Goal: Task Accomplishment & Management: Complete application form

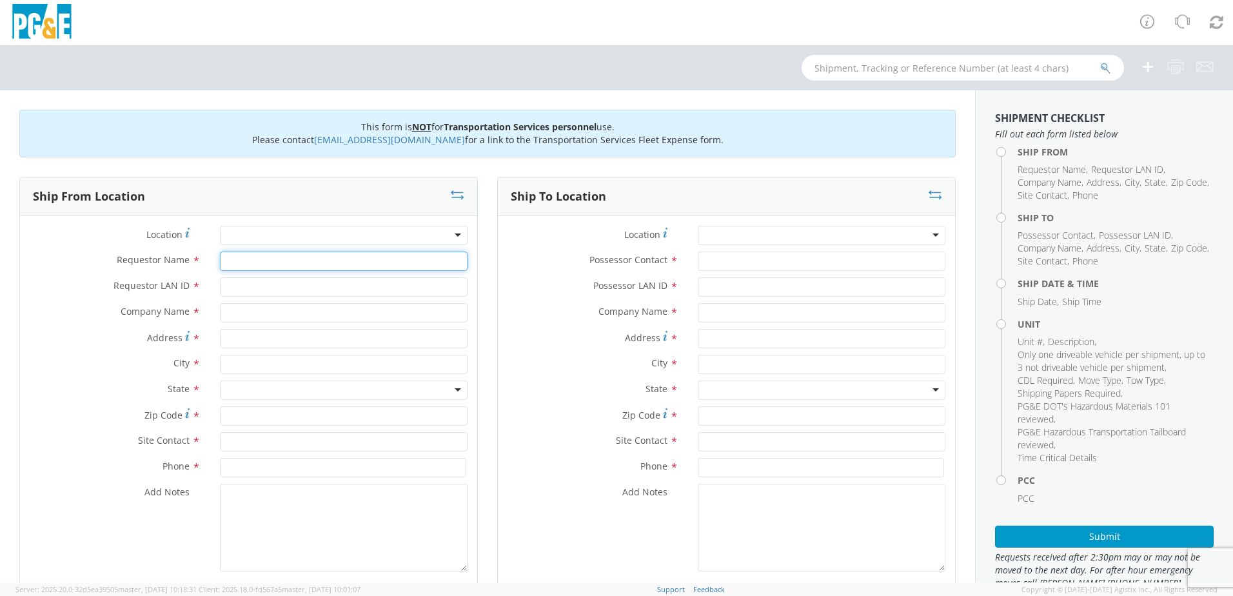
click at [330, 265] on input "Requestor Name *" at bounding box center [344, 261] width 248 height 19
type input "[PERSON_NAME]"
type input "M8S0"
click at [289, 311] on input "text" at bounding box center [344, 312] width 248 height 19
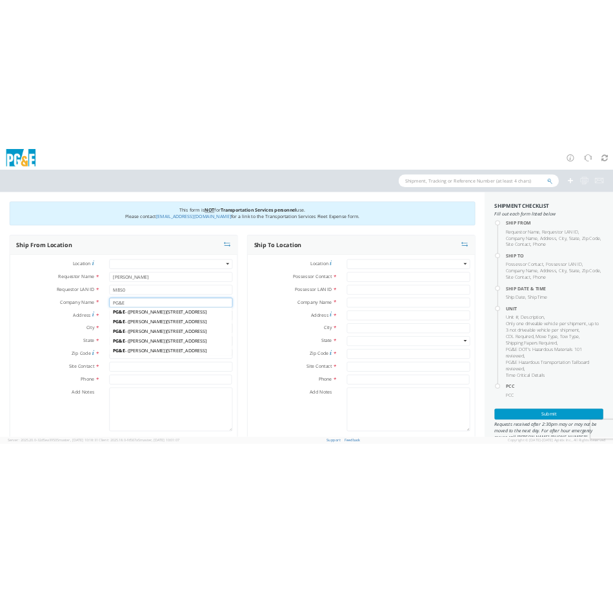
scroll to position [548, 0]
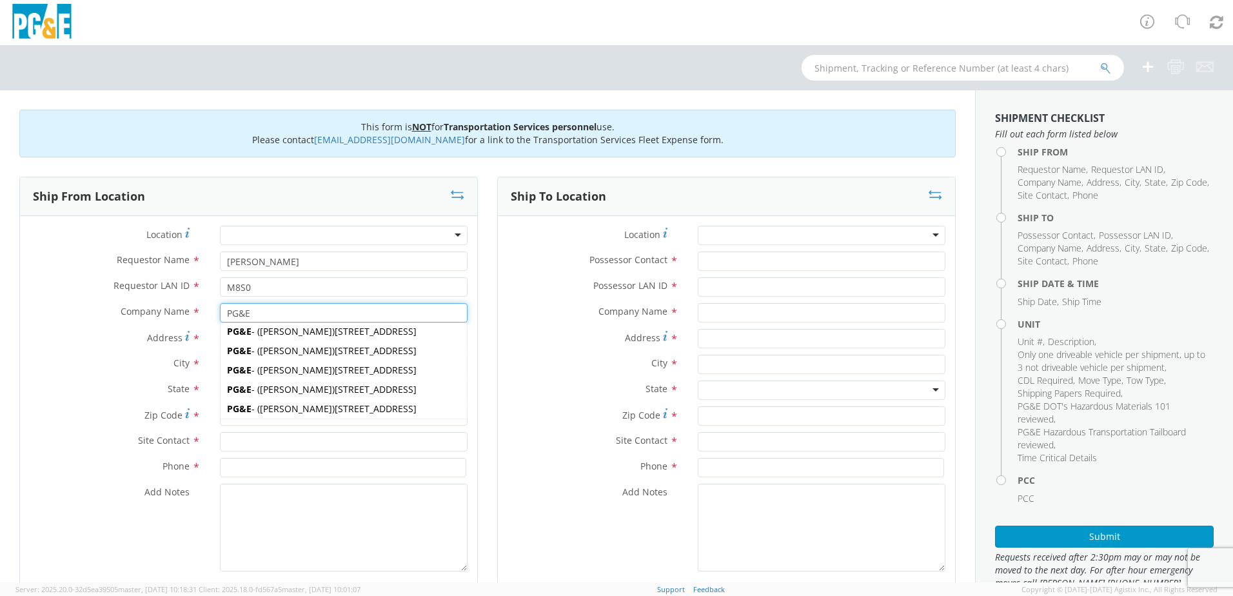
type input "PG&E"
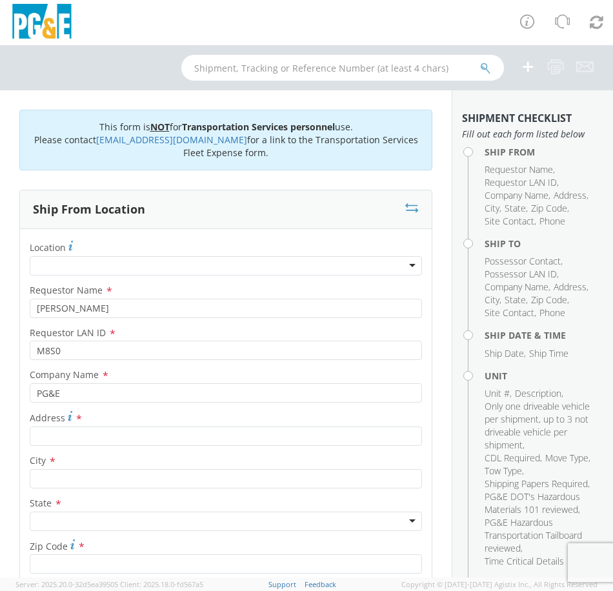
click at [108, 266] on div at bounding box center [226, 265] width 392 height 19
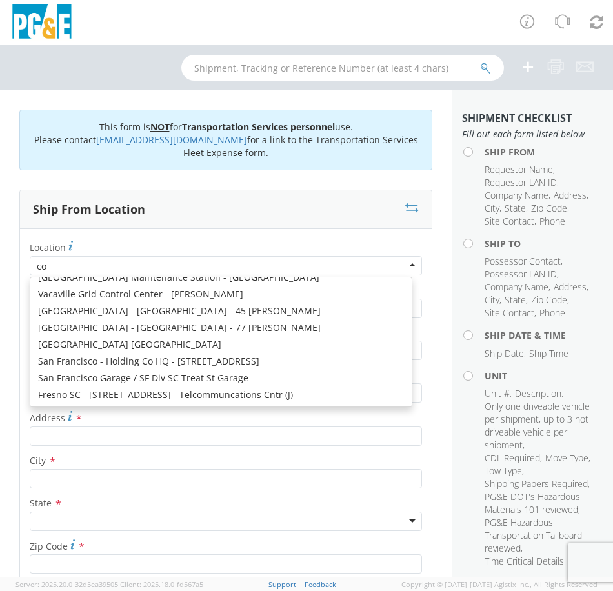
scroll to position [3, 0]
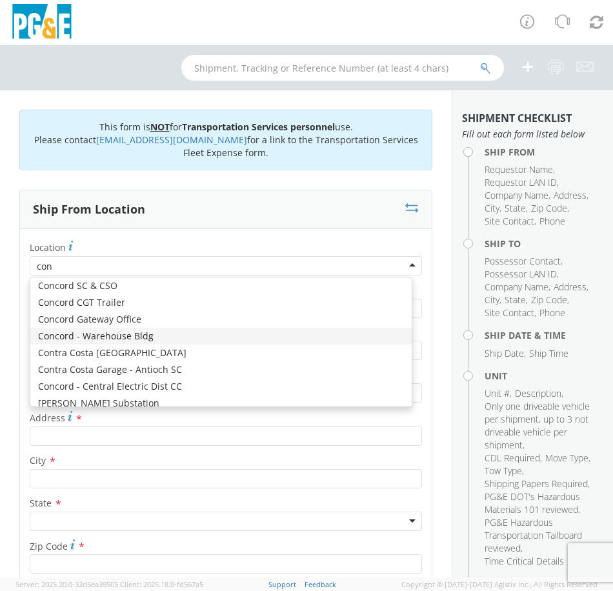
type input "conc"
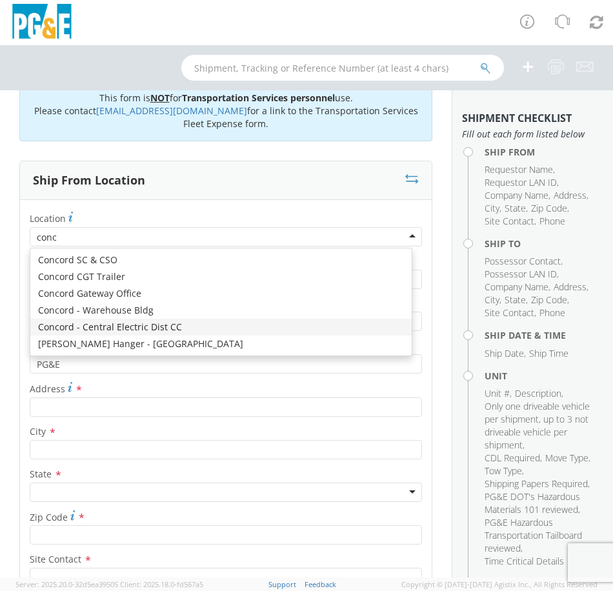
scroll to position [0, 0]
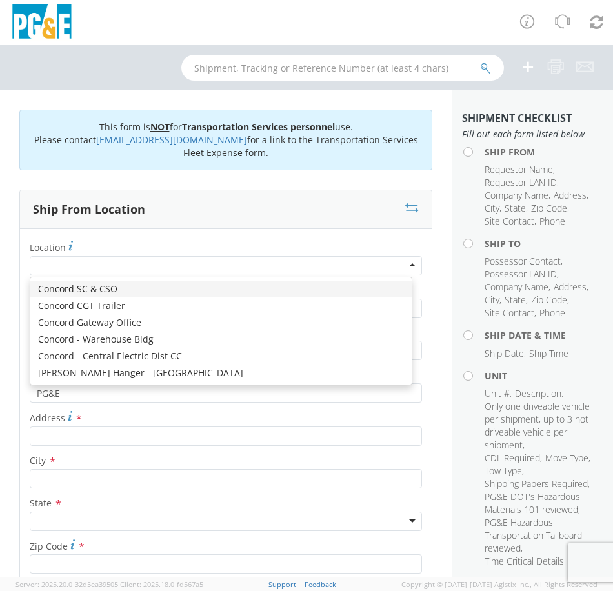
type input "[STREET_ADDRESS]"
type input "CONCORD"
type input "94518"
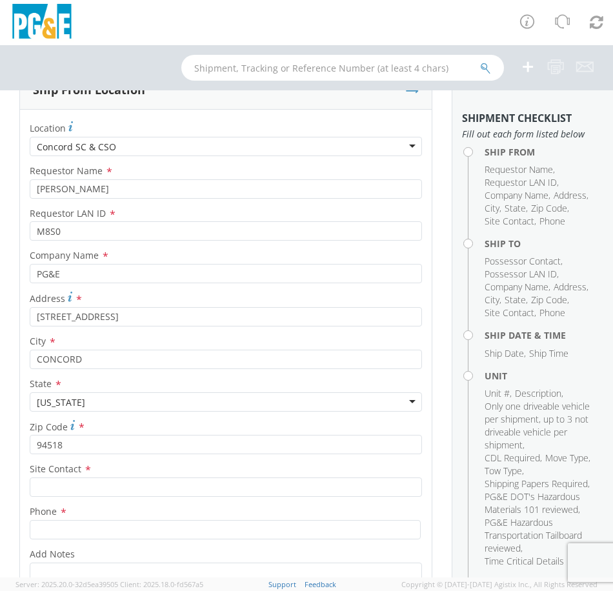
scroll to position [129, 0]
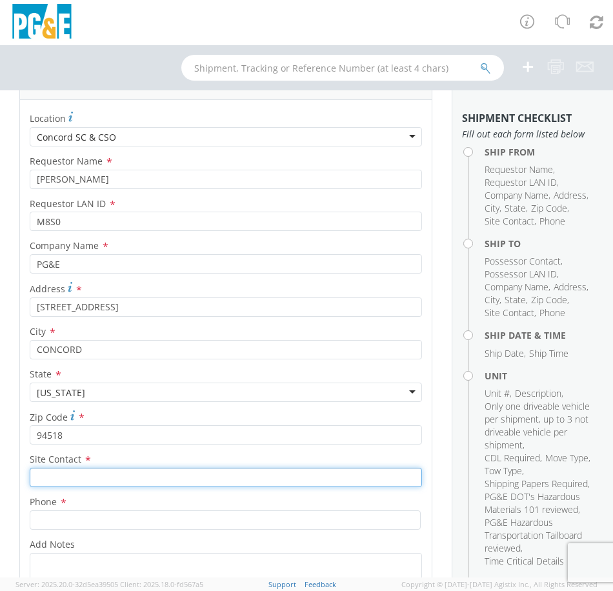
click at [170, 479] on input "text" at bounding box center [226, 477] width 392 height 19
type input "[PERSON_NAME]"
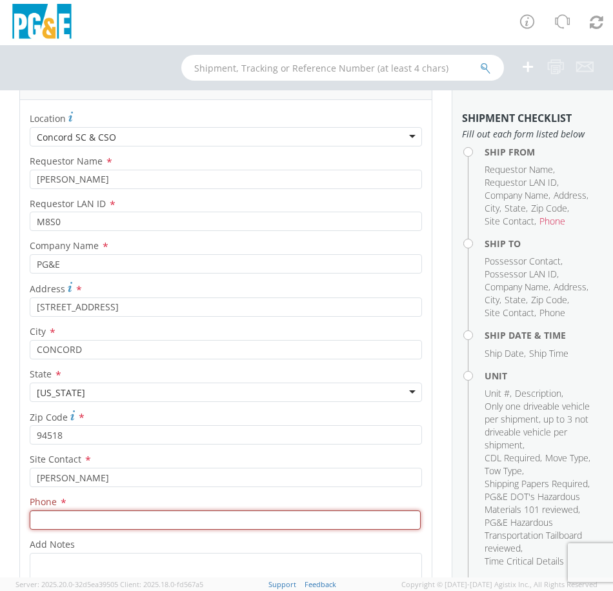
paste input "[PHONE_NUMBER]"
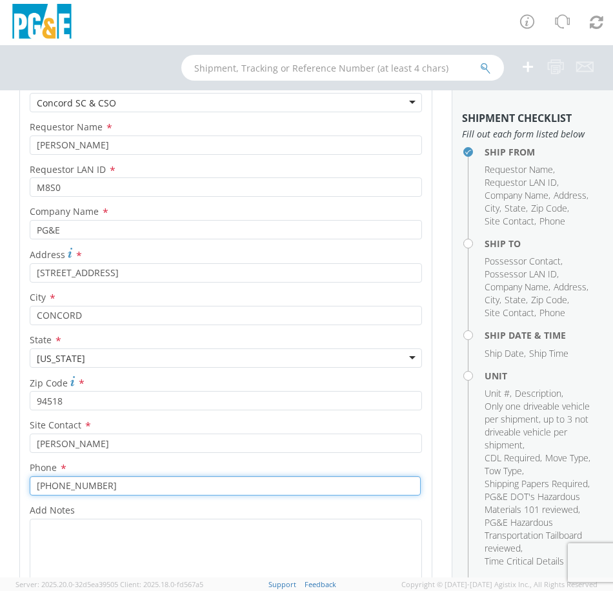
scroll to position [322, 0]
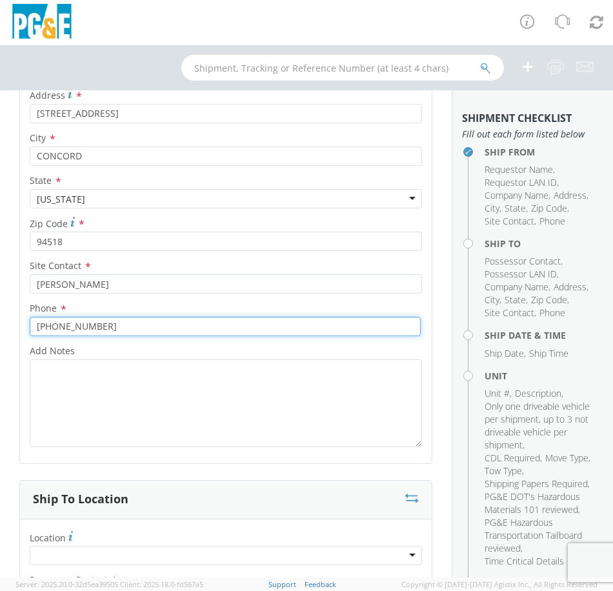
type input "[PHONE_NUMBER]"
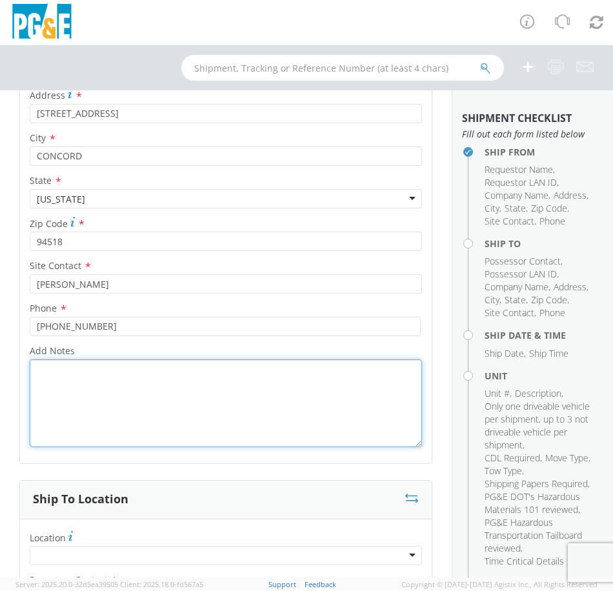
click at [110, 388] on textarea "Add Notes *" at bounding box center [226, 403] width 392 height 88
click at [82, 389] on textarea "Add Notes *" at bounding box center [226, 403] width 392 height 88
paste textarea "Please call me at [PHONE_NUMBER] if move can't be completed as scheduled or to …"
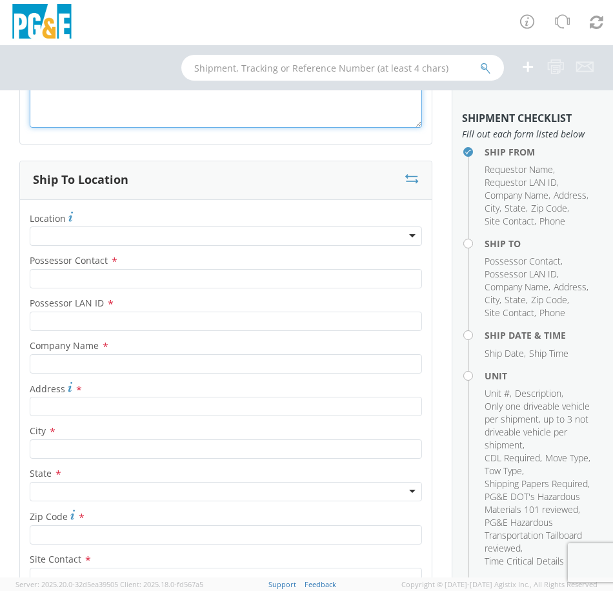
scroll to position [645, 0]
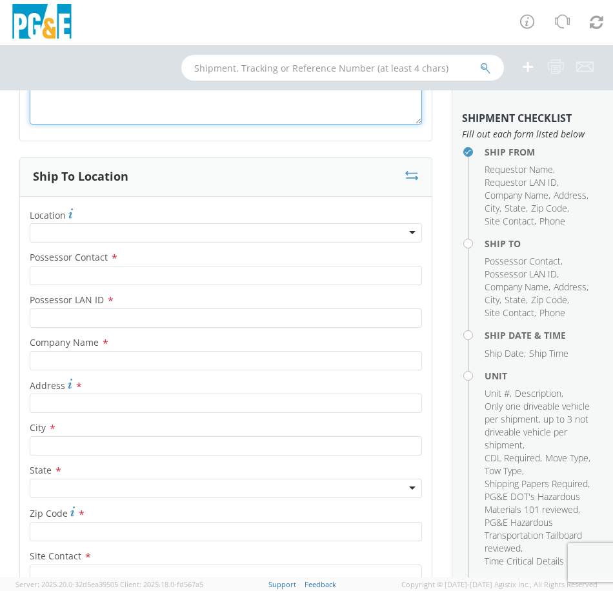
type textarea "Please call me at [PHONE_NUMBER] if move can't be completed as scheduled or to …"
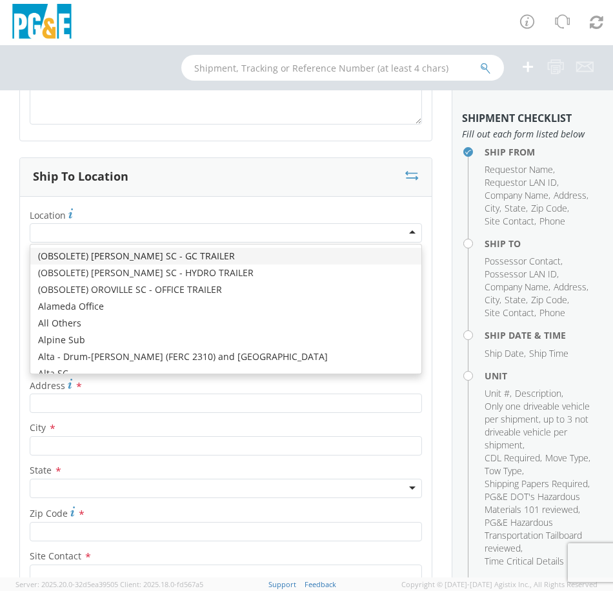
click at [84, 229] on div at bounding box center [226, 232] width 392 height 19
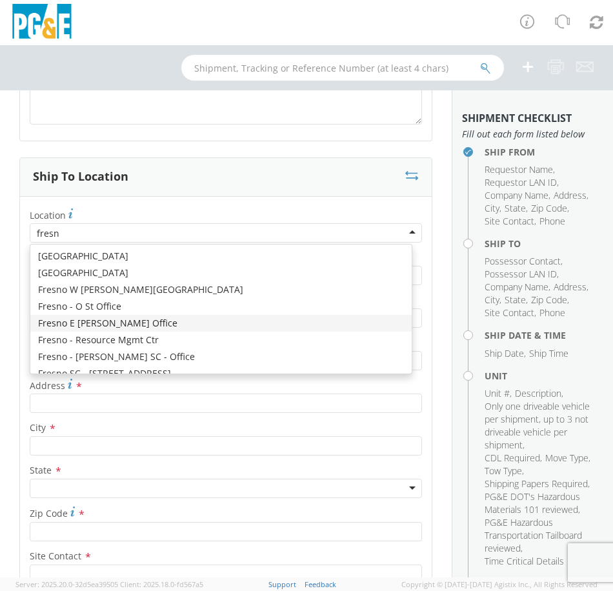
type input "[GEOGRAPHIC_DATA]"
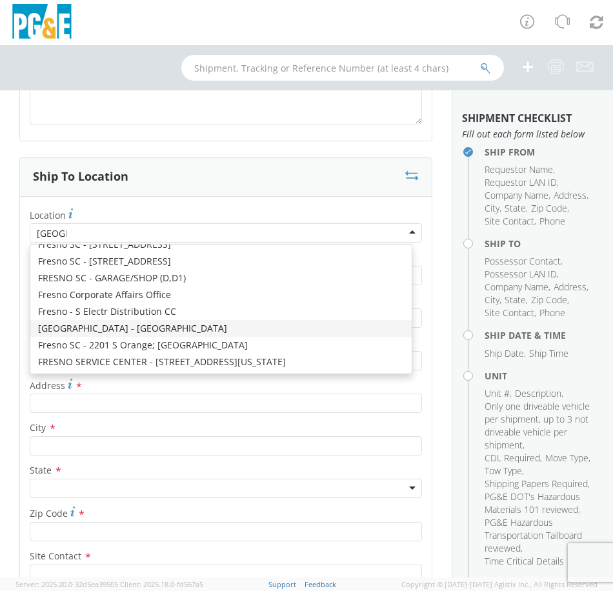
scroll to position [146, 0]
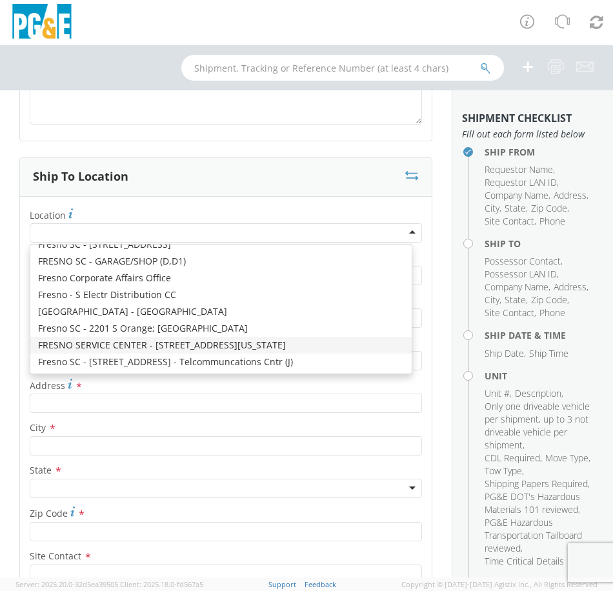
type input "PG&E"
type input "[STREET_ADDRESS][US_STATE]"
type input "[GEOGRAPHIC_DATA]"
type input "93702"
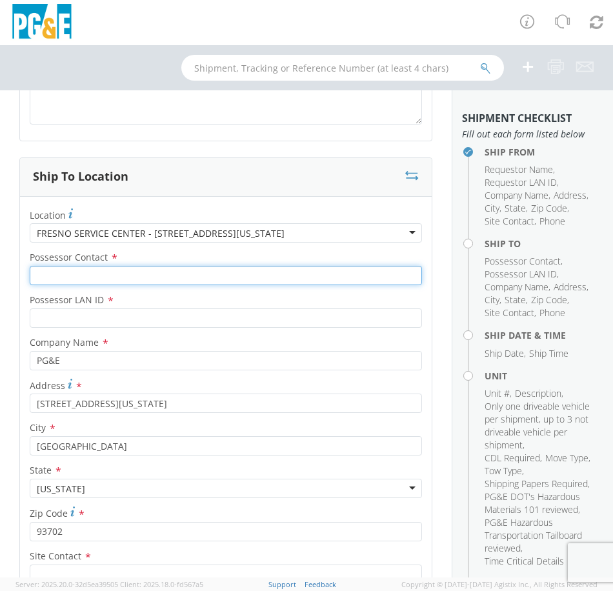
click at [127, 280] on input "Possessor Contact *" at bounding box center [226, 275] width 392 height 19
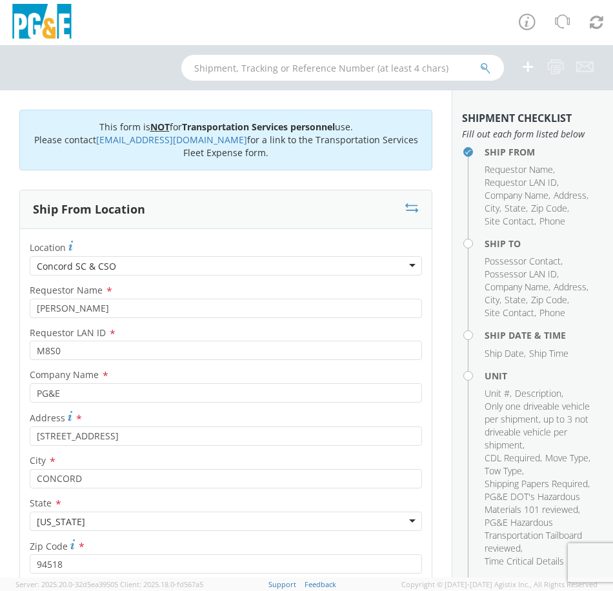
type input "[PERSON_NAME]"
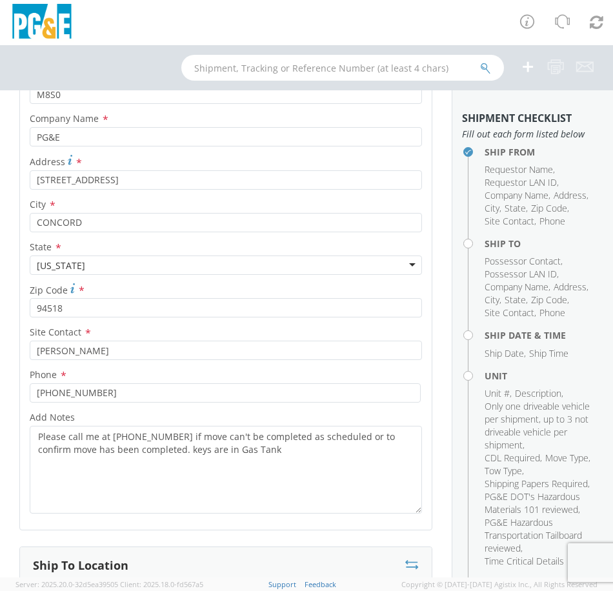
scroll to position [258, 0]
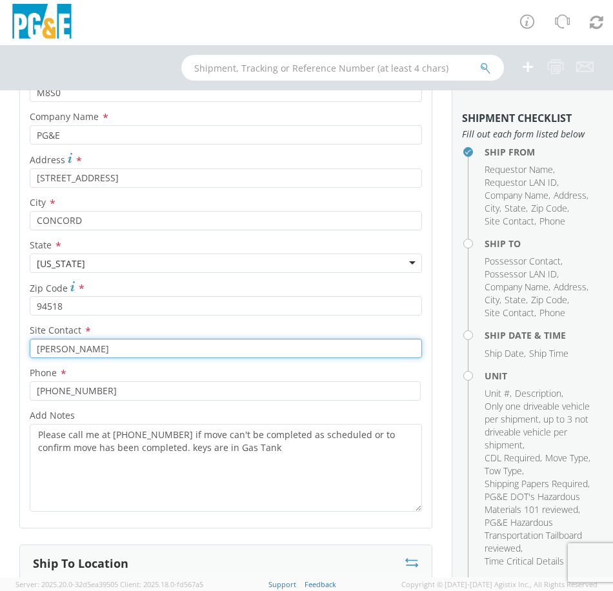
drag, startPoint x: 109, startPoint y: 346, endPoint x: 6, endPoint y: 348, distance: 102.6
type input "Don"
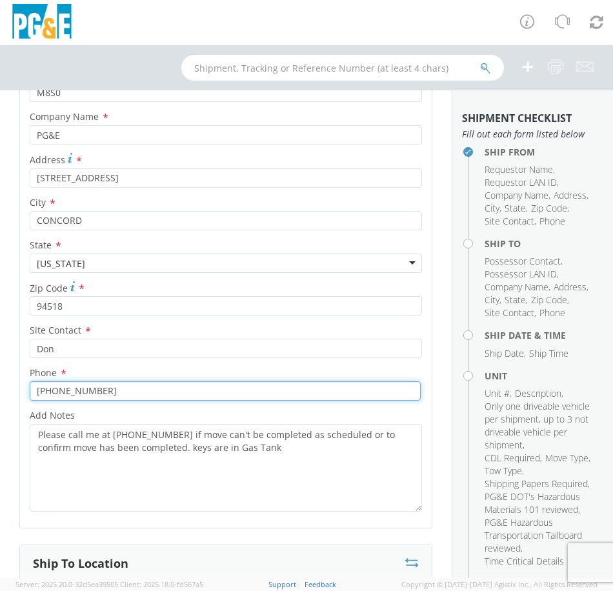
click at [65, 392] on input "[PHONE_NUMBER]" at bounding box center [225, 390] width 391 height 19
type input "[PHONE_NUMBER]"
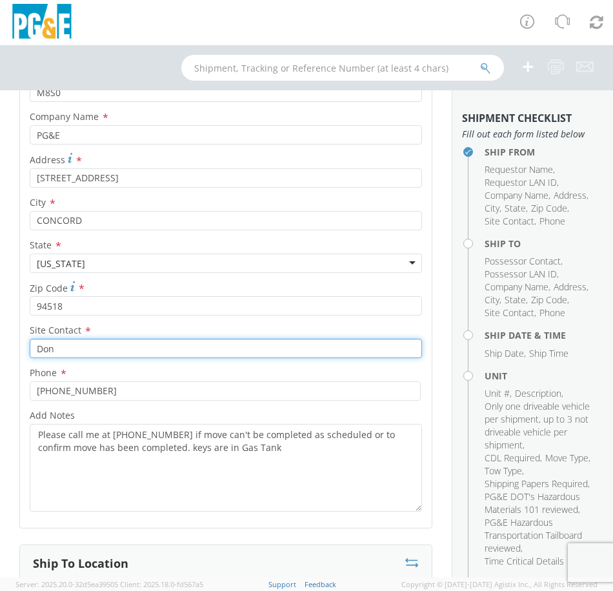
click at [69, 351] on input "Don" at bounding box center [226, 348] width 392 height 19
type input "[PERSON_NAME]"
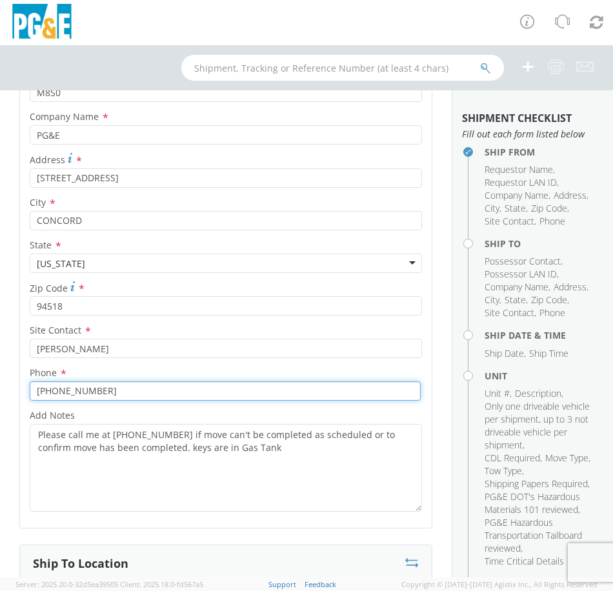
click at [148, 391] on input "[PHONE_NUMBER]" at bounding box center [225, 390] width 391 height 19
type input "[PHONE_NUMBER]"
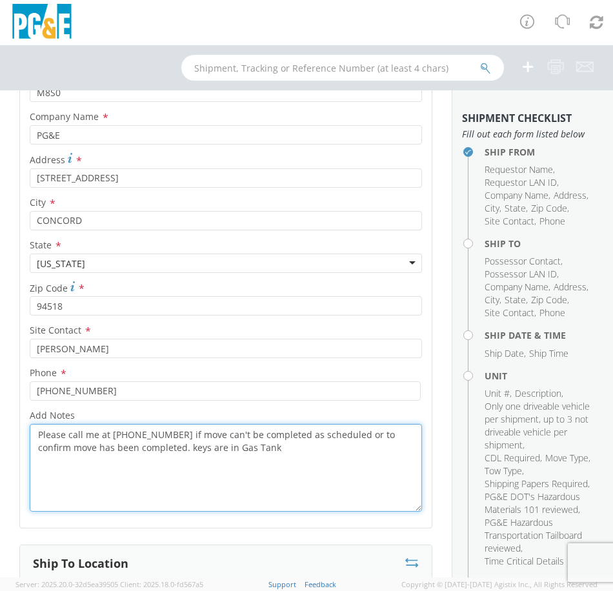
click at [97, 436] on textarea "Please call me at [PHONE_NUMBER] if move can't be completed as scheduled or to …" at bounding box center [226, 468] width 392 height 88
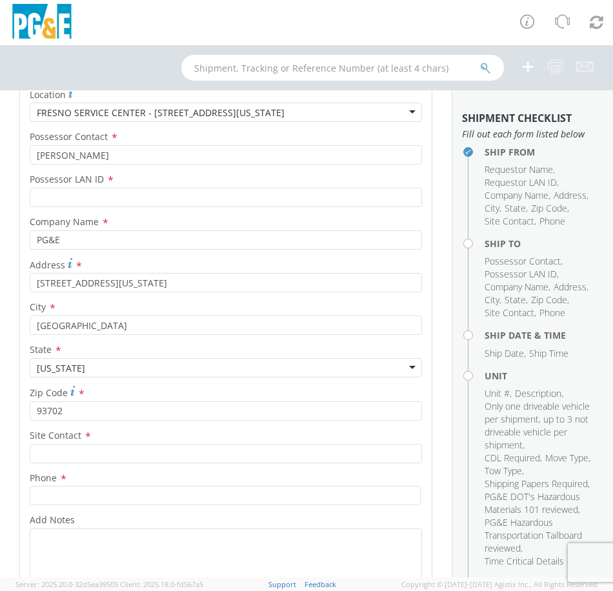
scroll to position [774, 0]
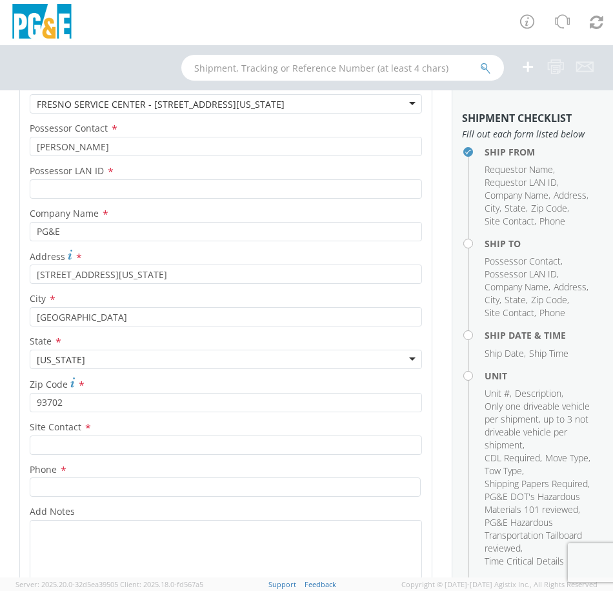
type textarea "Please call me - [PERSON_NAME] - at [PHONE_NUMBER] if move can't be completed a…"
click at [108, 443] on input "text" at bounding box center [226, 444] width 392 height 19
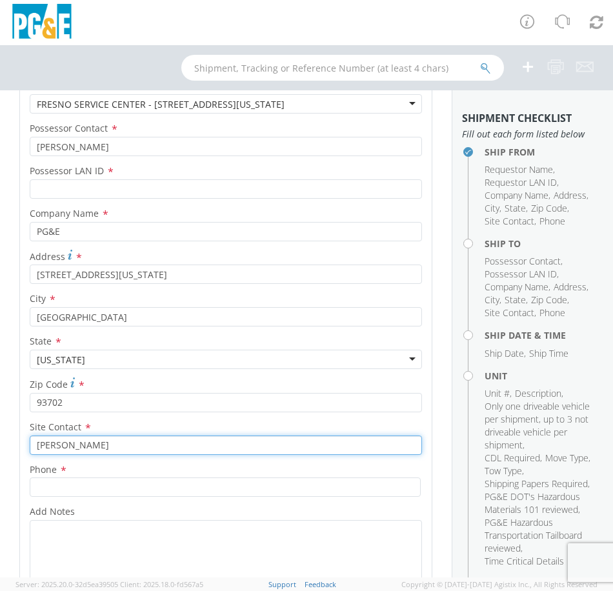
type input "[PERSON_NAME]"
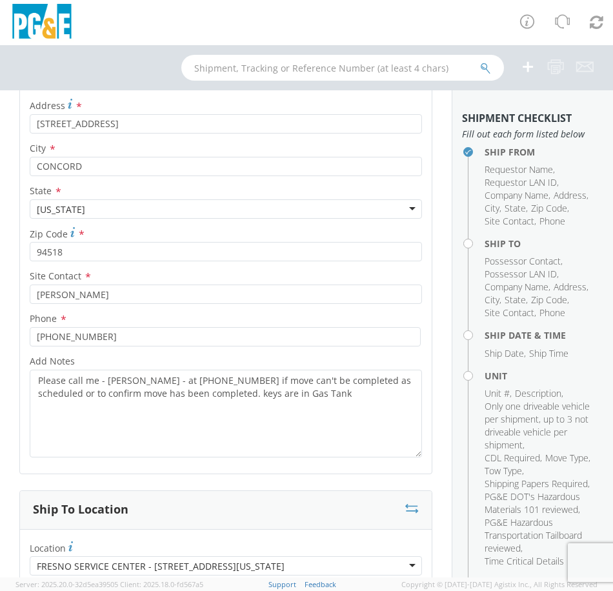
scroll to position [258, 0]
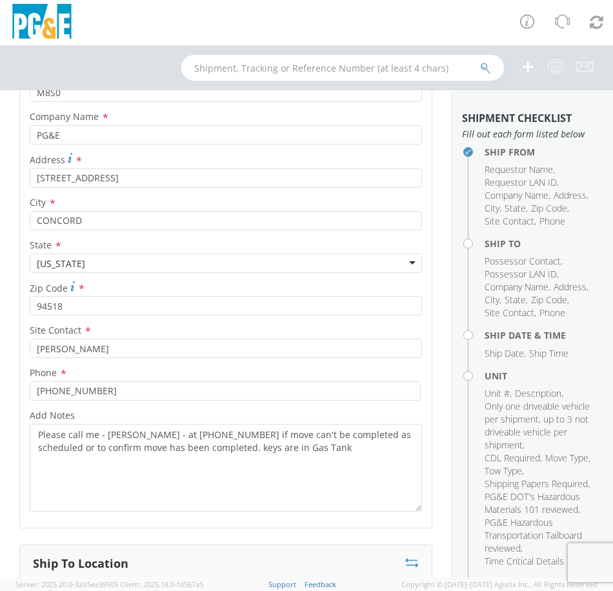
type input "[PHONE_NUMBER]"
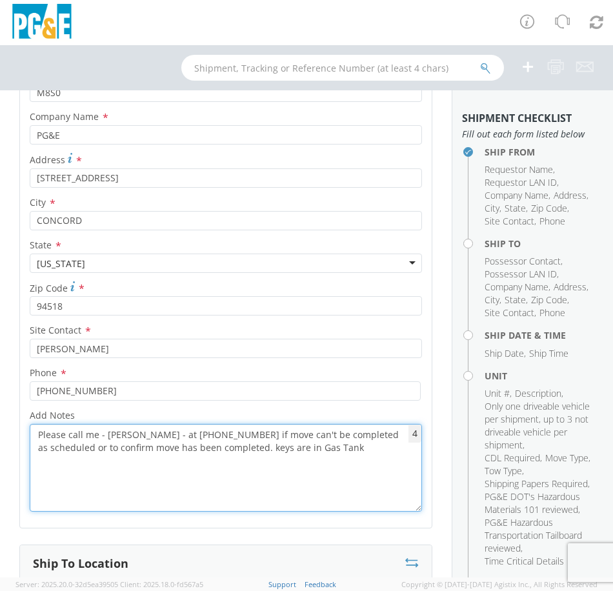
drag, startPoint x: 317, startPoint y: 448, endPoint x: 39, endPoint y: 434, distance: 279.0
click at [39, 434] on textarea "Please call me - [PERSON_NAME] - at [PHONE_NUMBER] if move can't be completed a…" at bounding box center [226, 468] width 392 height 88
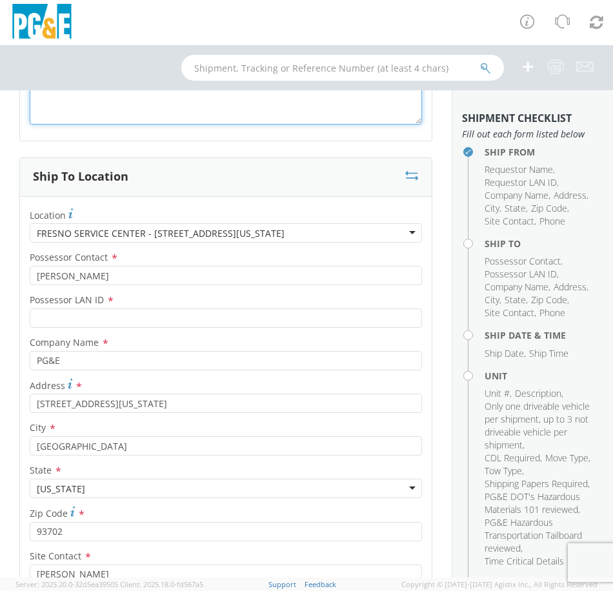
scroll to position [967, 0]
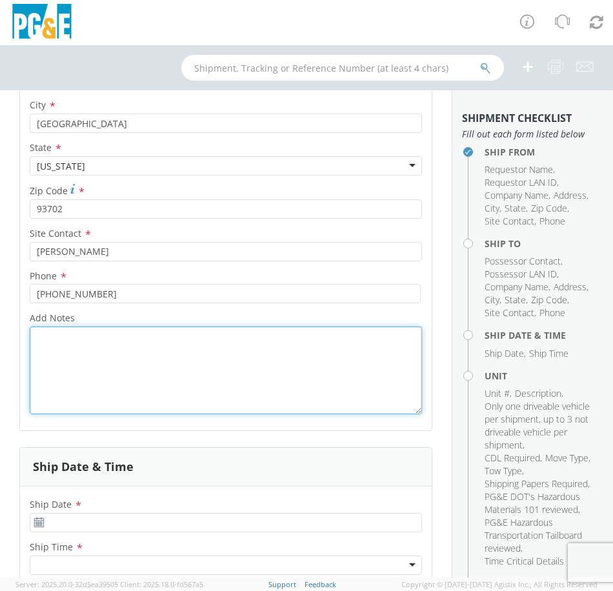
click at [91, 371] on textarea "Add Notes *" at bounding box center [226, 370] width 392 height 88
paste textarea "Please call me - [PERSON_NAME] - at [PHONE_NUMBER] if move can't be completed a…"
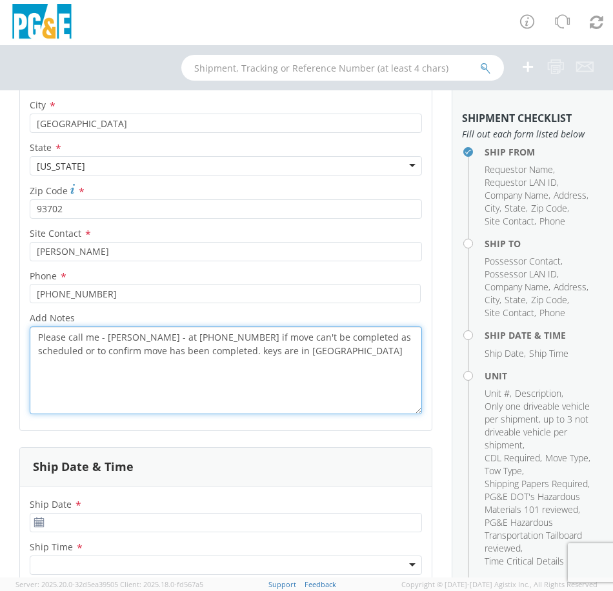
type textarea "Please call me - [PERSON_NAME] - at [PHONE_NUMBER] if move can't be completed a…"
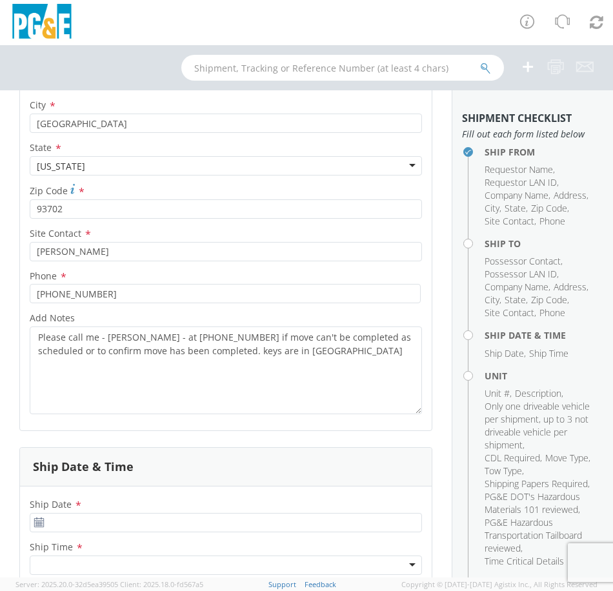
click at [37, 522] on use at bounding box center [38, 521] width 9 height 9
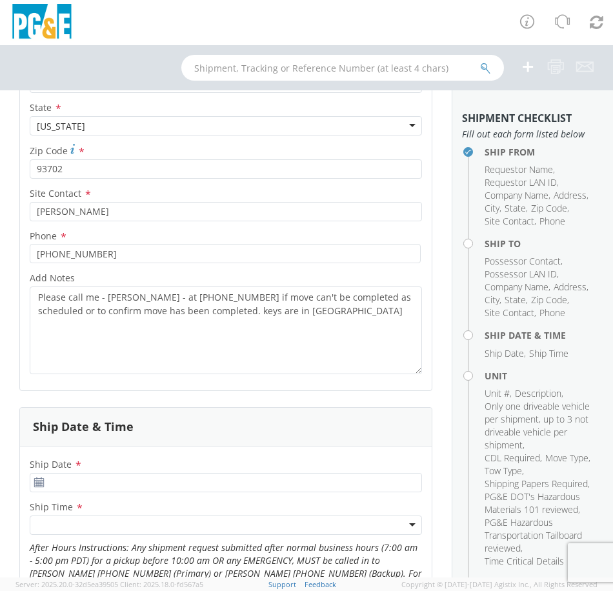
scroll to position [1225, 0]
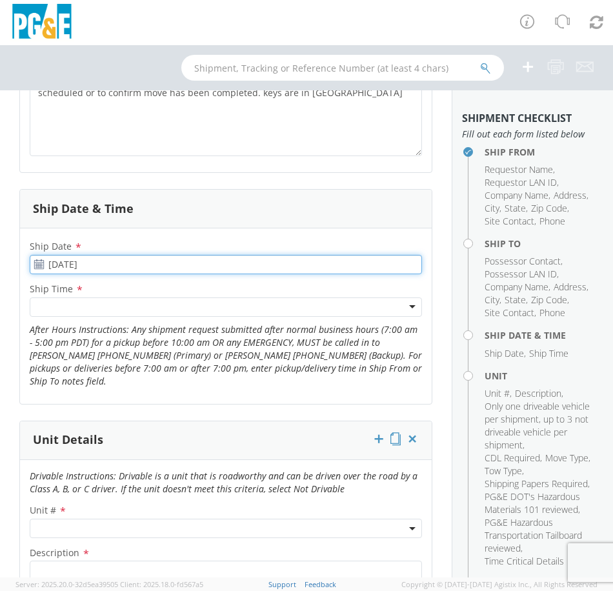
click at [66, 266] on input "[DATE]" at bounding box center [226, 264] width 392 height 19
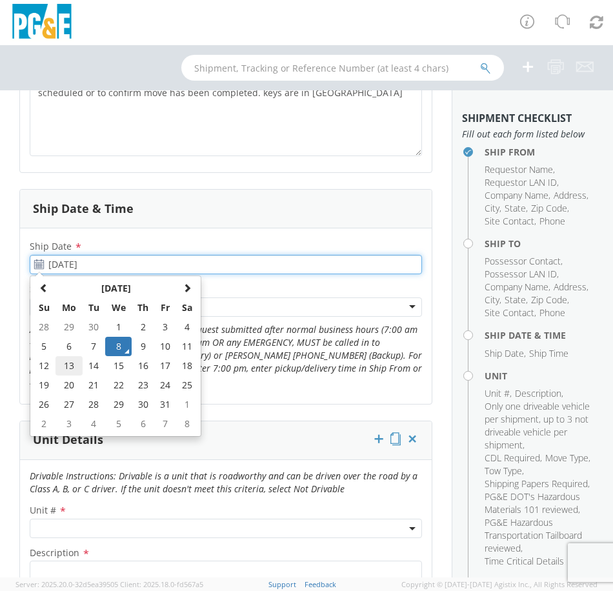
click at [70, 365] on td "13" at bounding box center [68, 365] width 27 height 19
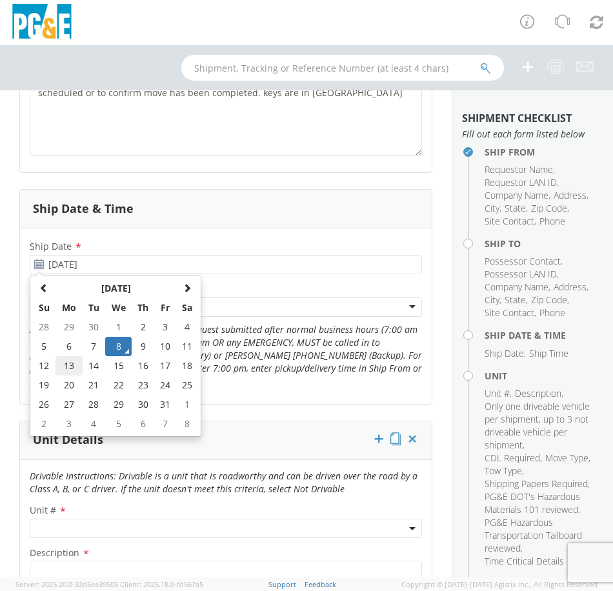
type input "[DATE]"
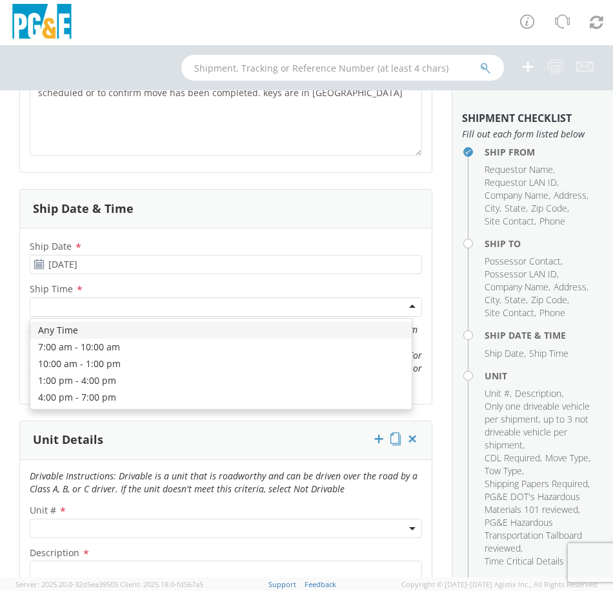
click at [66, 302] on div at bounding box center [226, 306] width 392 height 19
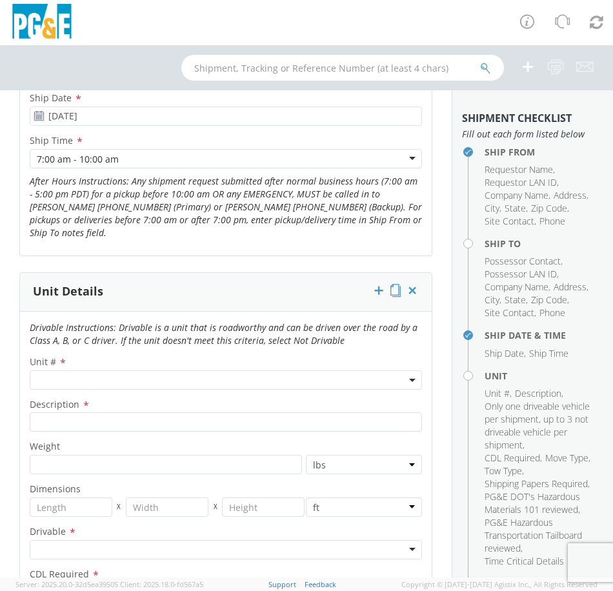
click at [59, 397] on div "Unit # * Description * Weight * lbs kgs Dimensions * X X in cm ft Drivable * Dr…" at bounding box center [225, 523] width 411 height 340
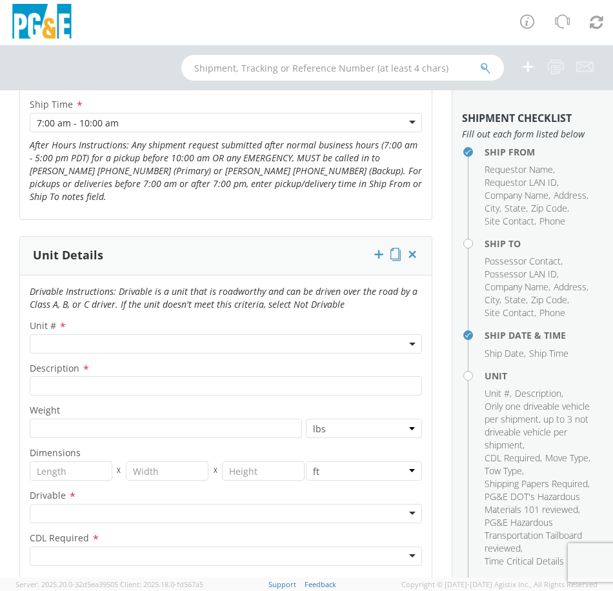
scroll to position [1419, 0]
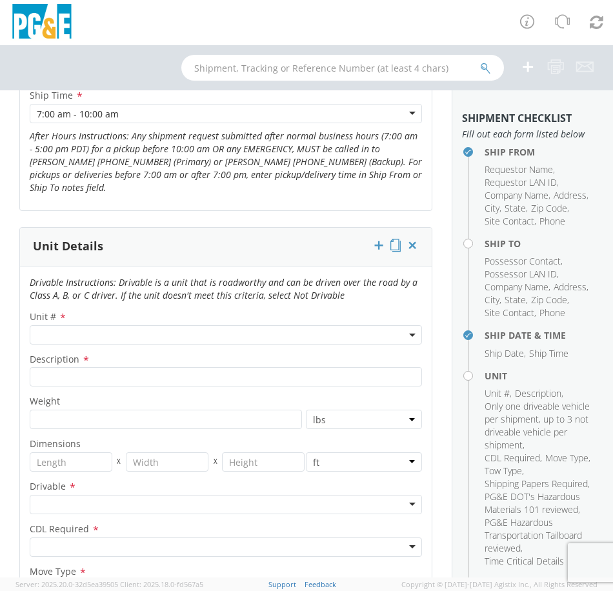
click at [39, 340] on span at bounding box center [226, 334] width 392 height 19
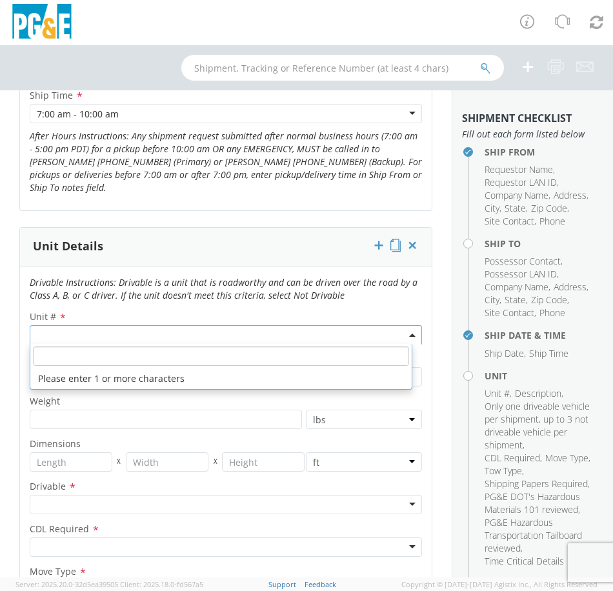
click at [70, 357] on input "search" at bounding box center [221, 355] width 376 height 19
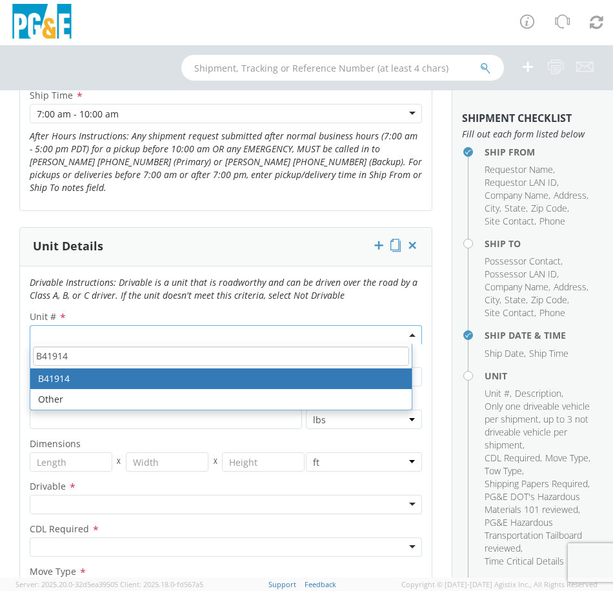
type input "B41914"
type input "PICKUP; 3/4T 4X2"
type input "9990"
select select "B41914"
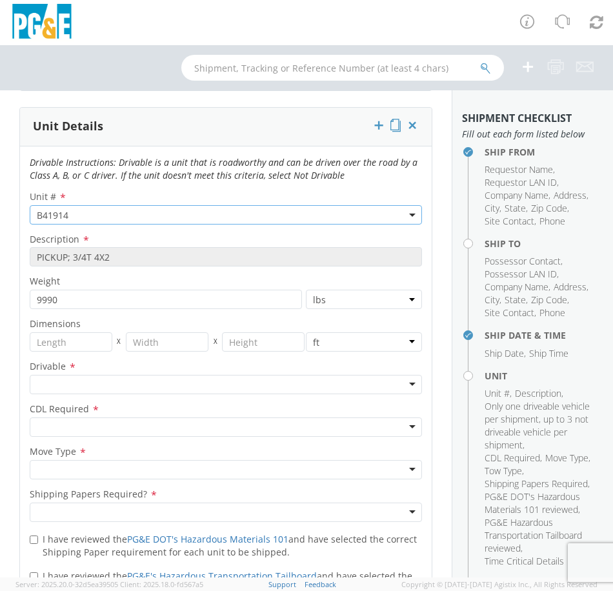
scroll to position [1548, 0]
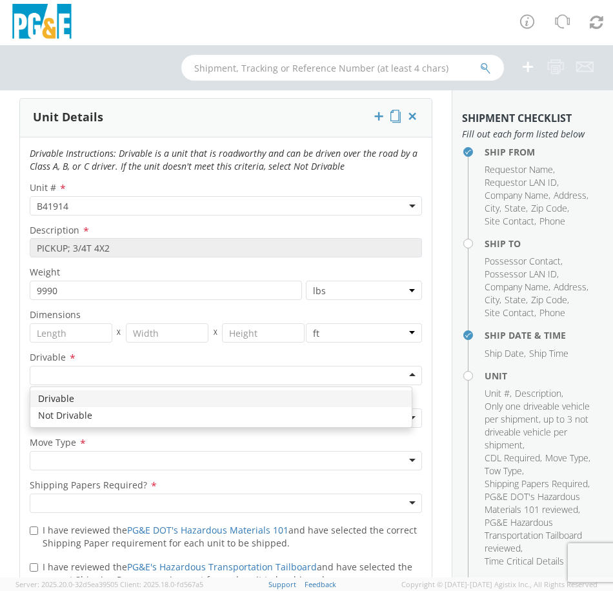
click at [79, 378] on div at bounding box center [226, 375] width 392 height 19
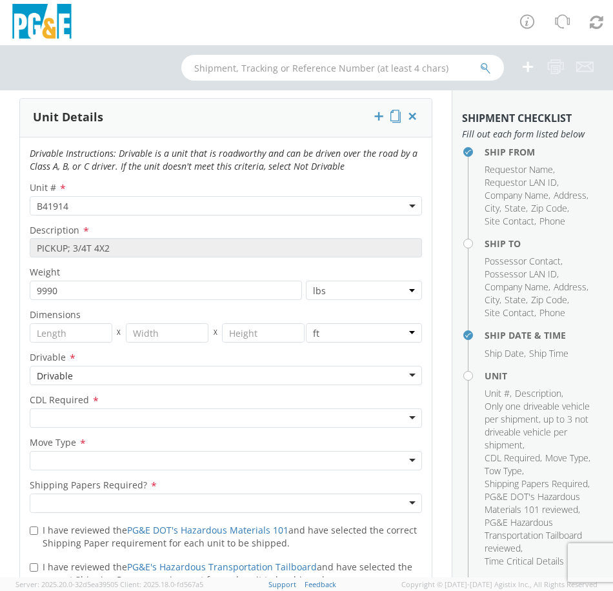
click at [73, 415] on div at bounding box center [226, 417] width 392 height 19
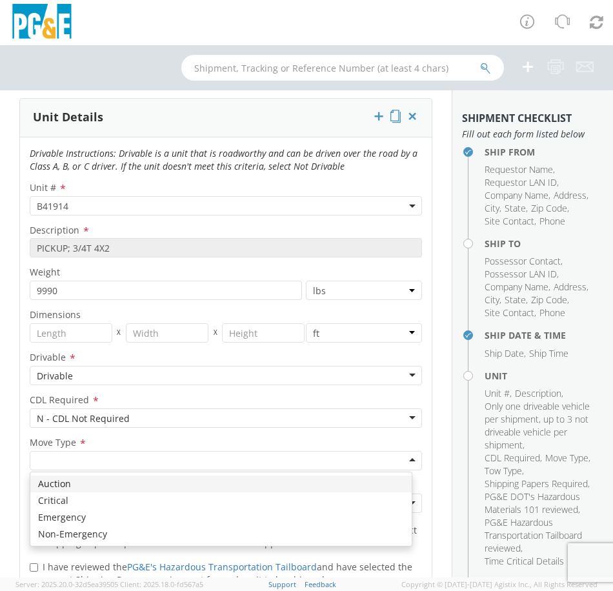
click at [79, 461] on div at bounding box center [226, 460] width 392 height 19
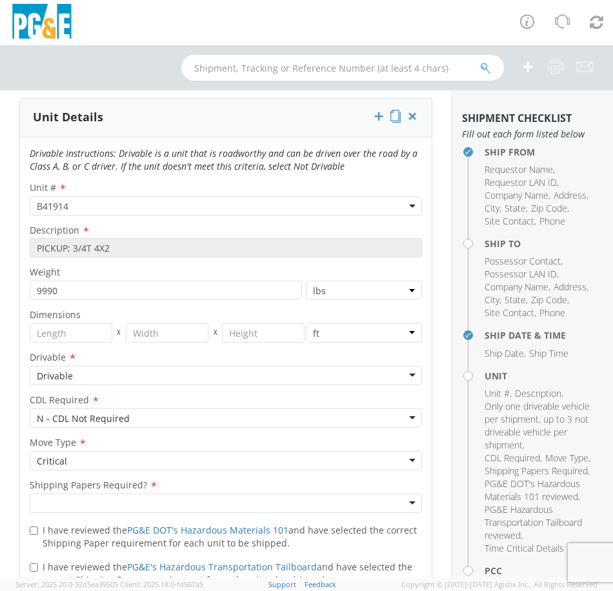
click at [126, 495] on div at bounding box center [226, 502] width 392 height 19
click at [33, 528] on input "I have reviewed the PG&E DOT's Hazardous Materials 101 and have selected the co…" at bounding box center [34, 530] width 8 height 8
checkbox input "true"
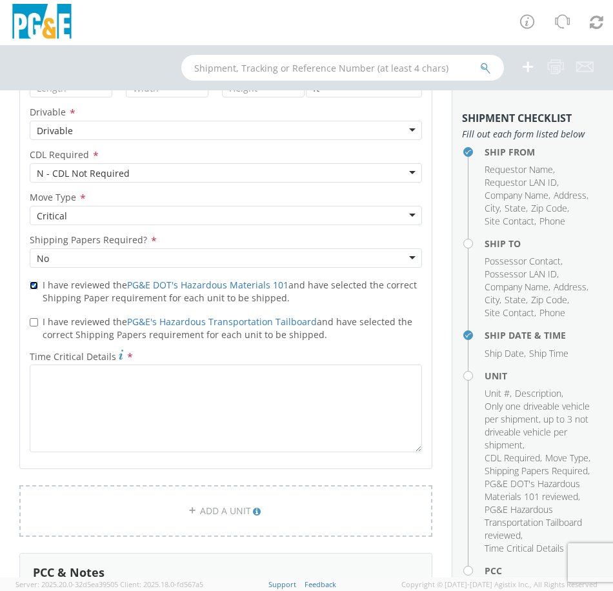
scroll to position [1806, 0]
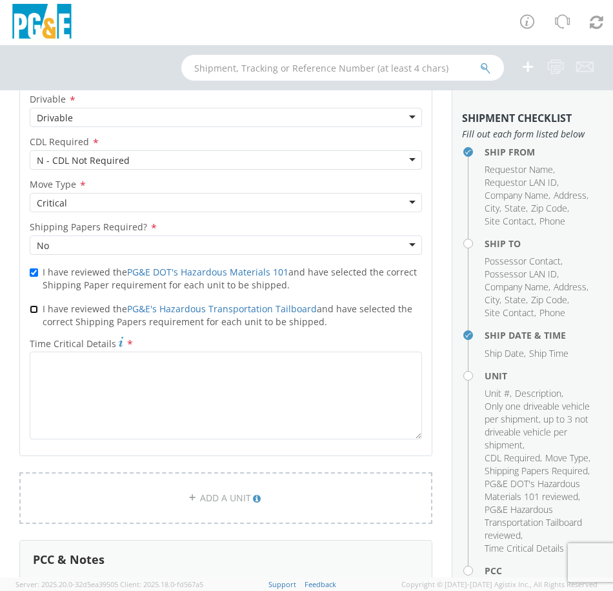
click at [34, 308] on input "I have reviewed the PG&E's Hazardous Transportation Tailboard and have selected…" at bounding box center [34, 309] width 8 height 8
checkbox input "true"
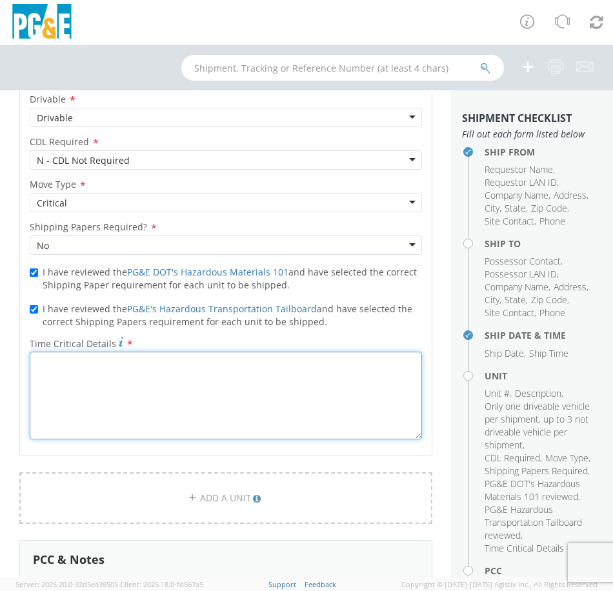
paste textarea "Please call me - [PERSON_NAME] - at [PHONE_NUMBER] if move can't be completed a…"
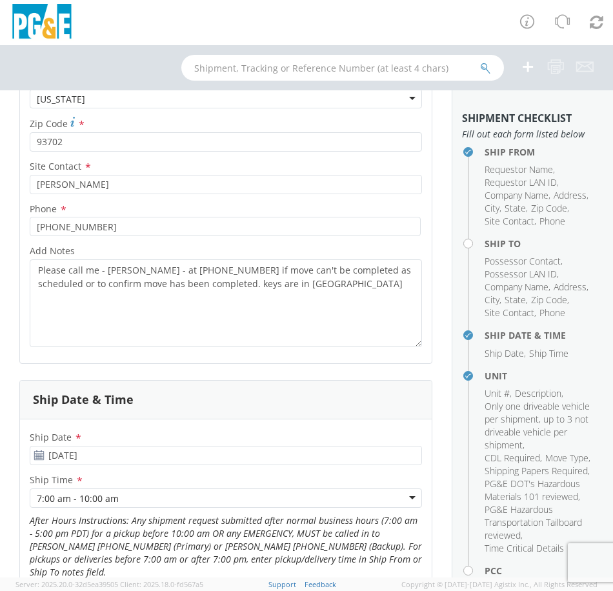
scroll to position [1032, 0]
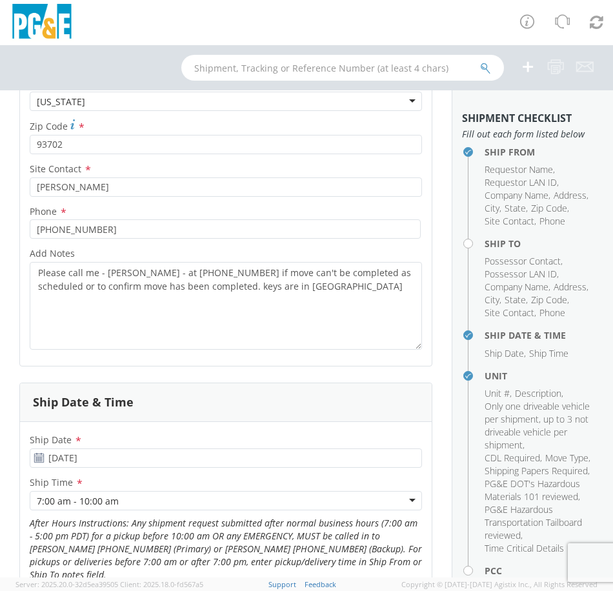
type textarea "Please call me - [PERSON_NAME] - at [PHONE_NUMBER] if move can't be completed a…"
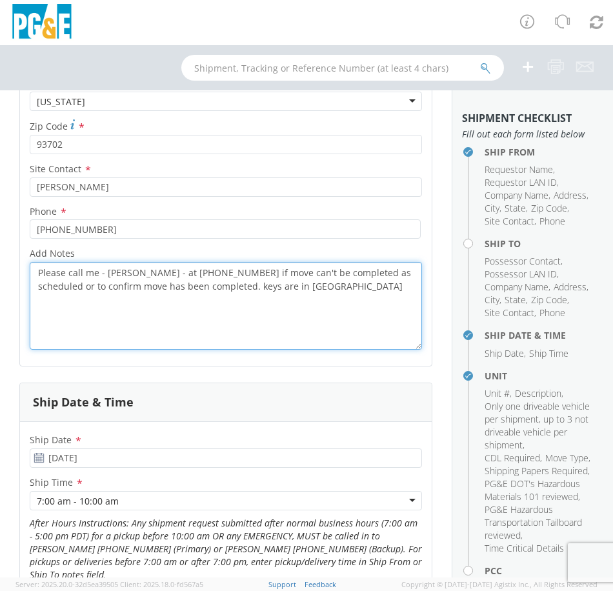
click at [284, 286] on textarea "Please call me - [PERSON_NAME] - at [PHONE_NUMBER] if move can't be completed a…" at bounding box center [226, 306] width 392 height 88
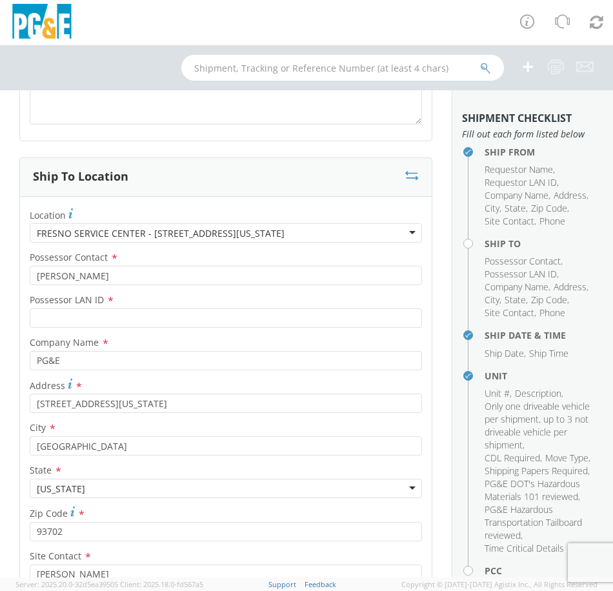
scroll to position [387, 0]
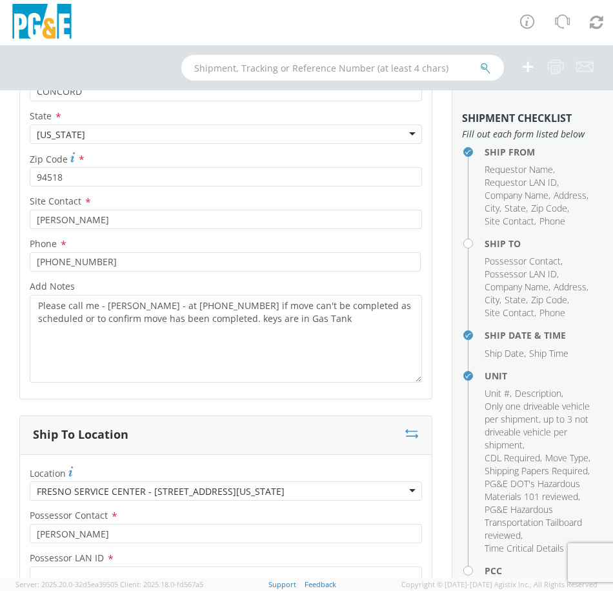
type textarea "Please call me - [PERSON_NAME] - at [PHONE_NUMBER] if move can't be completed a…"
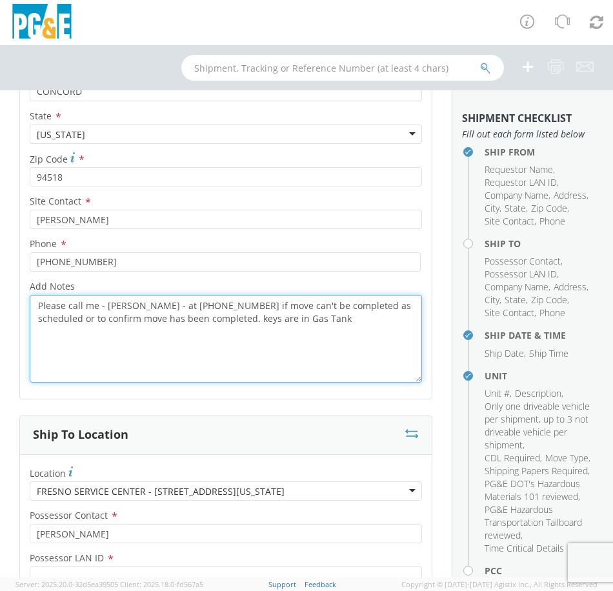
click at [327, 319] on textarea "Please call me - [PERSON_NAME] - at [PHONE_NUMBER] if move can't be completed a…" at bounding box center [226, 339] width 392 height 88
click at [348, 317] on textarea "Please call me - [PERSON_NAME] - at [PHONE_NUMBER] if move can't be completed a…" at bounding box center [226, 339] width 392 height 88
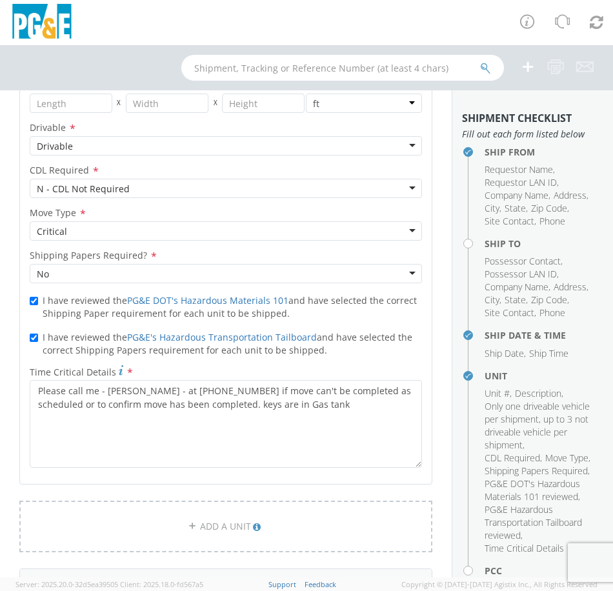
scroll to position [1935, 0]
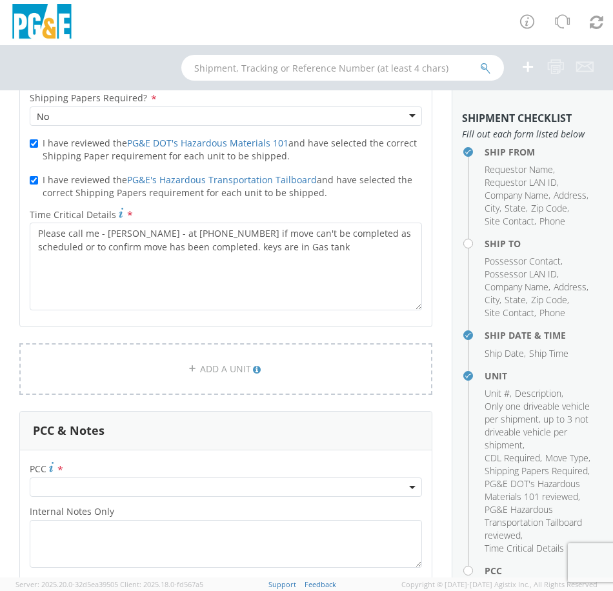
type textarea "Please call me - [PERSON_NAME] - at [PHONE_NUMBER] if move can't be completed a…"
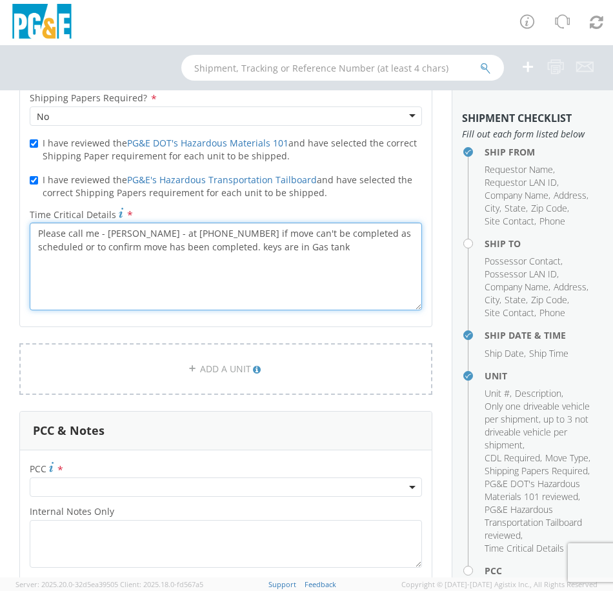
click at [311, 250] on textarea "Please call me - [PERSON_NAME] - at [PHONE_NUMBER] if move can't be completed a…" at bounding box center [226, 267] width 392 height 88
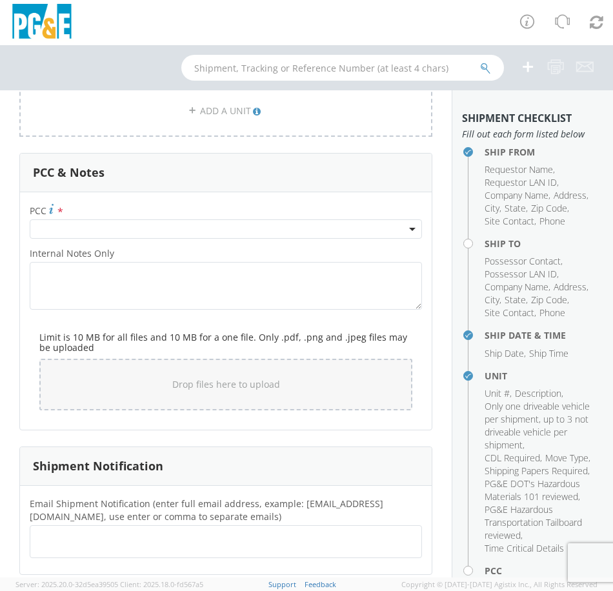
type textarea "Please call me - [PERSON_NAME] - at [PHONE_NUMBER] if move can't be completed a…"
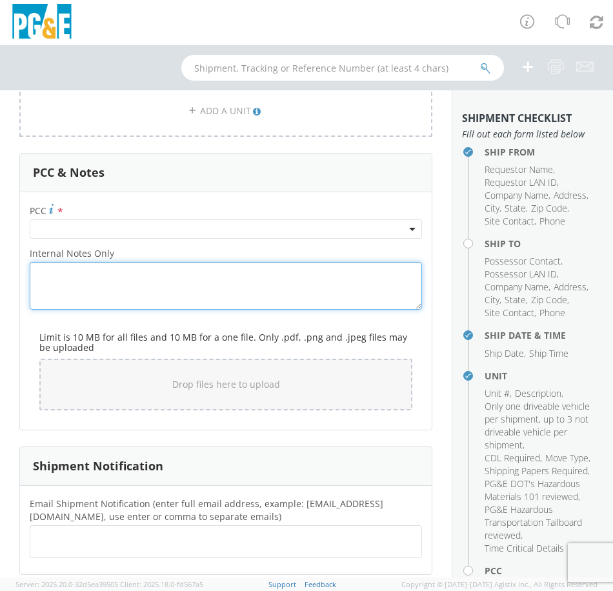
click at [63, 268] on textarea "Internal Notes Only *" at bounding box center [226, 286] width 392 height 48
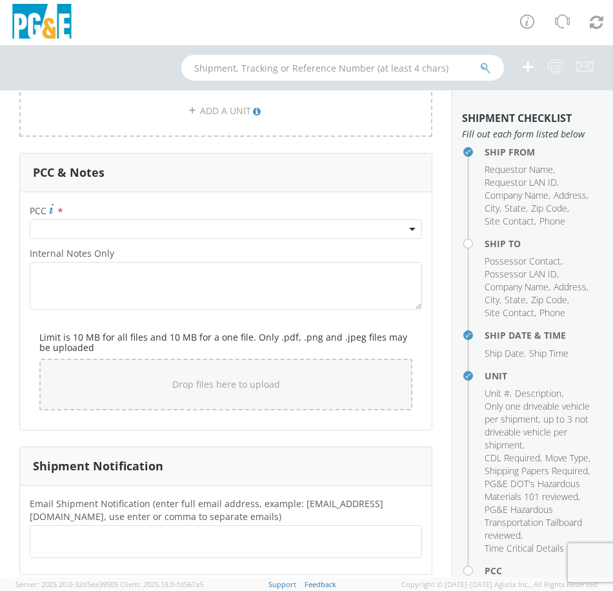
click at [353, 230] on span at bounding box center [226, 228] width 392 height 19
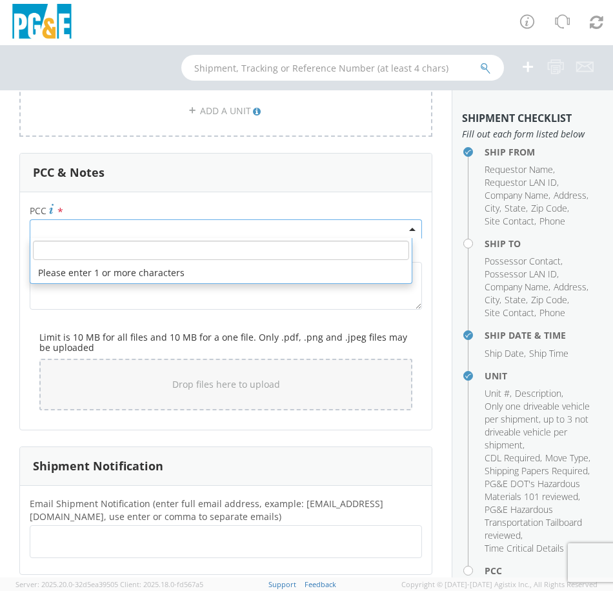
click at [94, 253] on input "number" at bounding box center [221, 250] width 376 height 19
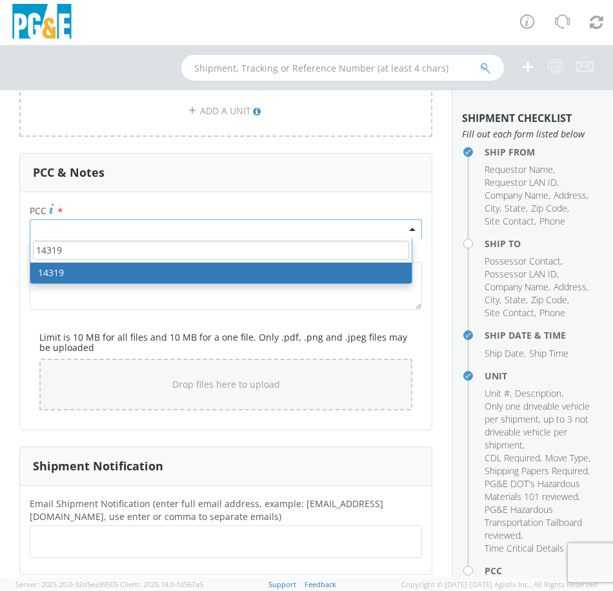
type input "14319"
select select "14319"
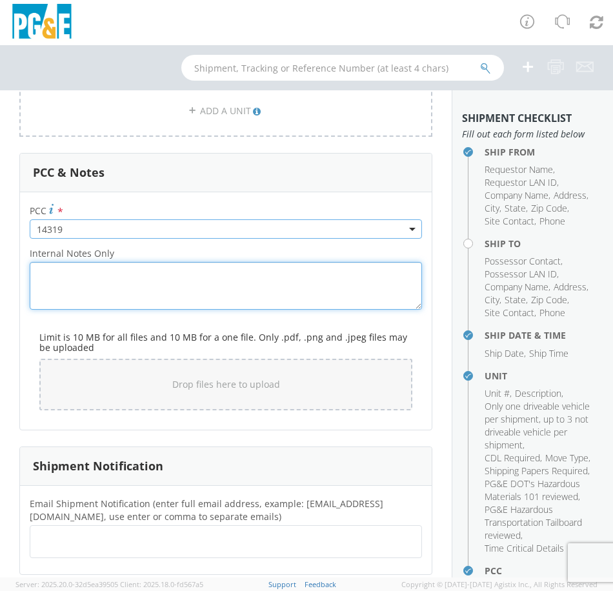
click at [105, 279] on textarea "Internal Notes Only *" at bounding box center [226, 286] width 392 height 48
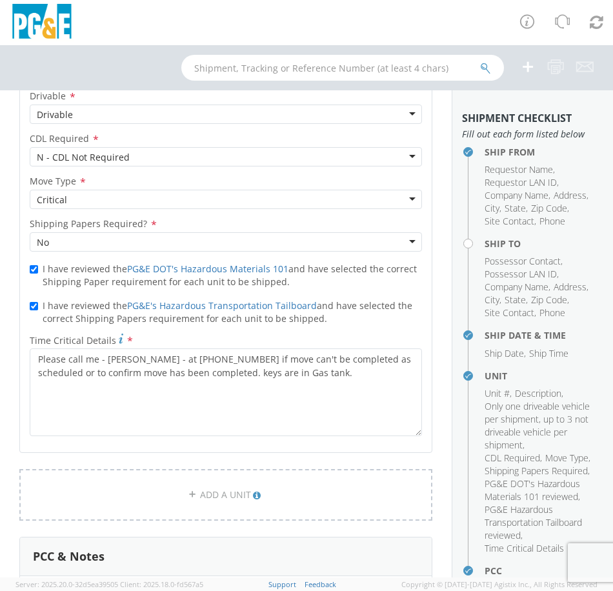
scroll to position [1806, 0]
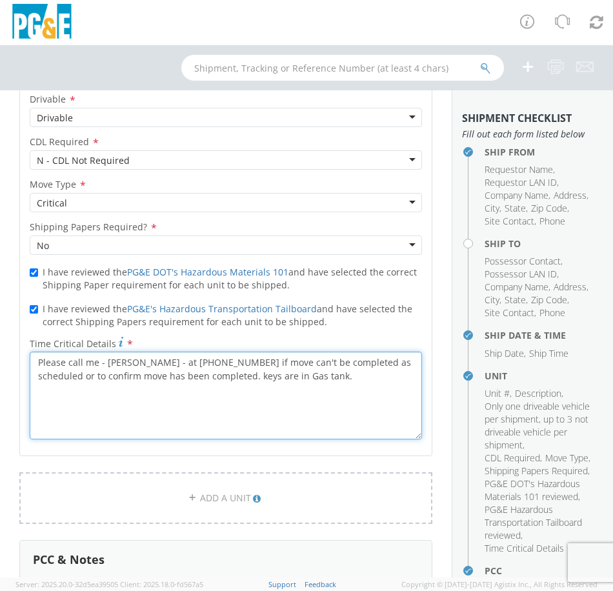
click at [34, 362] on textarea "Please call me - [PERSON_NAME] - at [PHONE_NUMBER] if move can't be completed a…" at bounding box center [226, 395] width 392 height 88
click at [161, 366] on textarea "Please move vehicle on 10/13 - early morning.Please call me - [PERSON_NAME] - a…" at bounding box center [226, 395] width 392 height 88
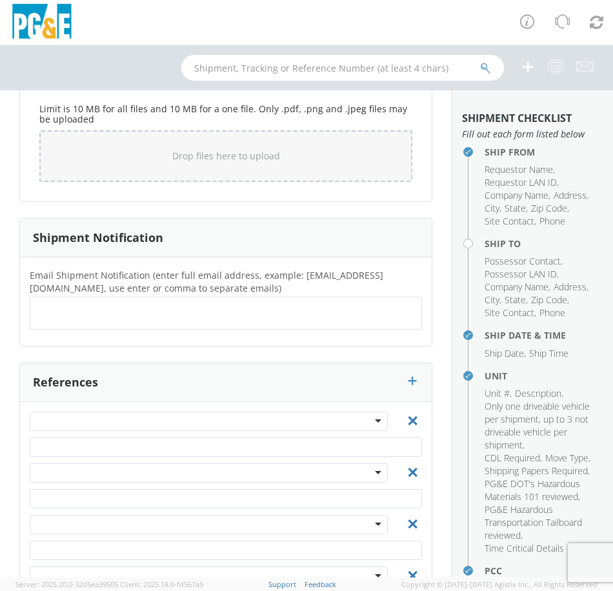
scroll to position [2451, 0]
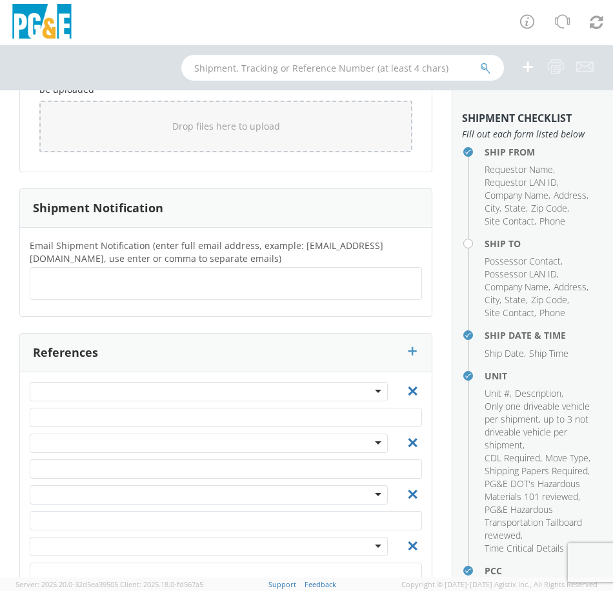
type textarea "Please move vehicle on 10/13, no sooner. Please call me - [PERSON_NAME] - at [P…"
click at [91, 288] on ul at bounding box center [225, 283] width 381 height 21
type input "[EMAIL_ADDRESS][DOMAIN_NAME]"
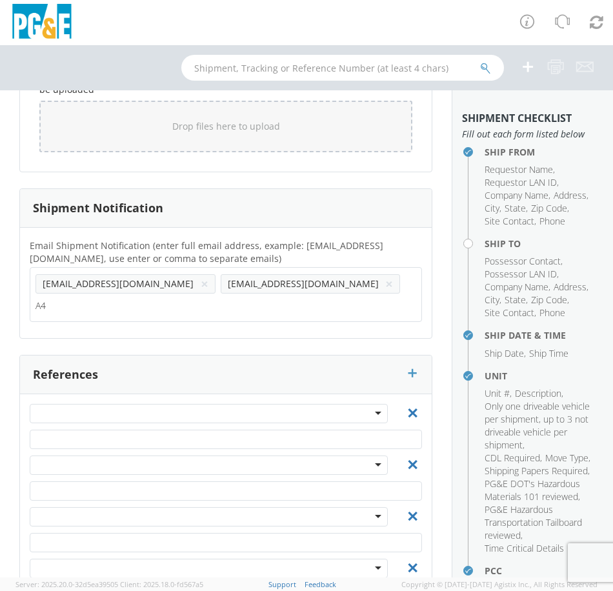
type input "A4"
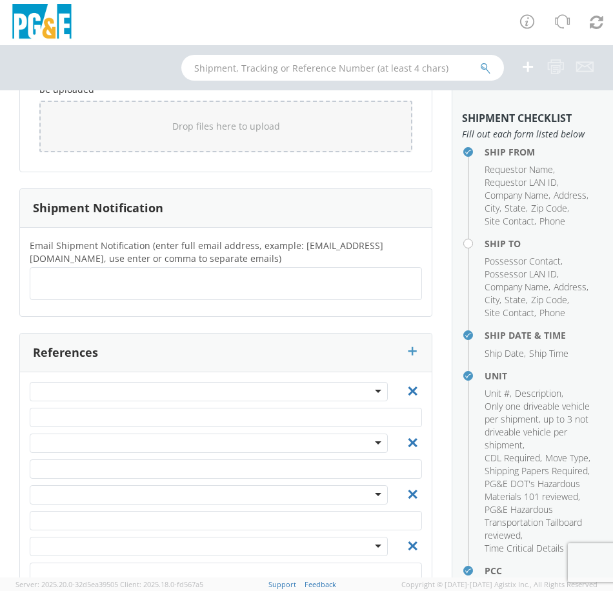
click at [209, 273] on ul at bounding box center [225, 283] width 381 height 21
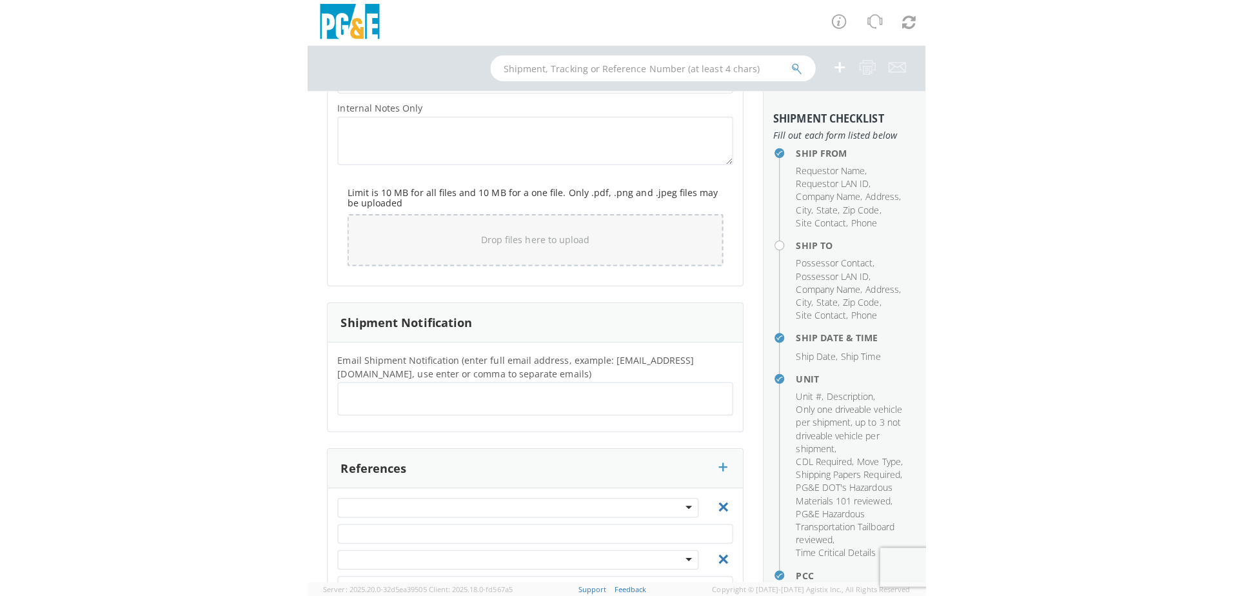
scroll to position [2359, 0]
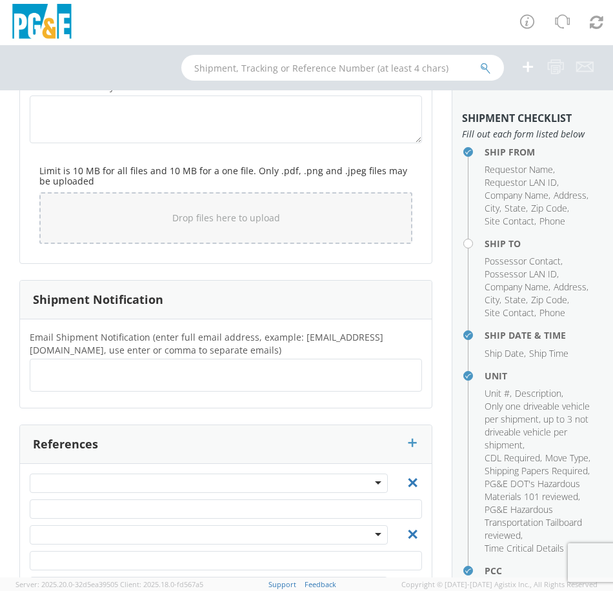
click at [48, 373] on input "text" at bounding box center [47, 375] width 25 height 19
type input "[EMAIL_ADDRESS][DOMAIN_NAME]"
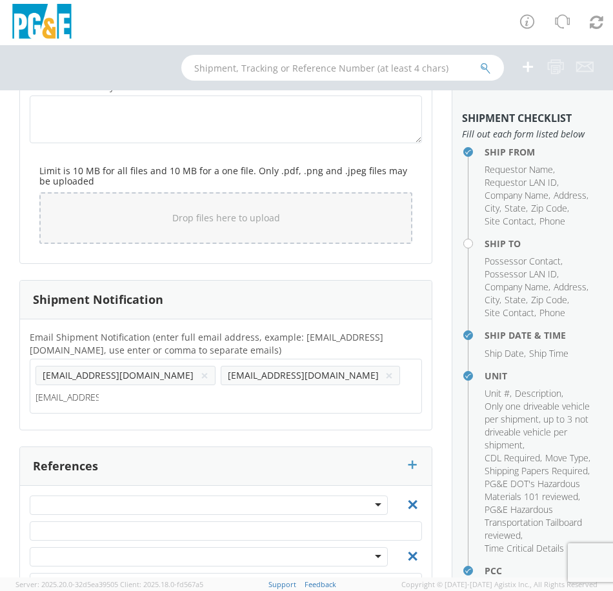
type input "[EMAIL_ADDRESS][DOMAIN_NAME]"
type input "."
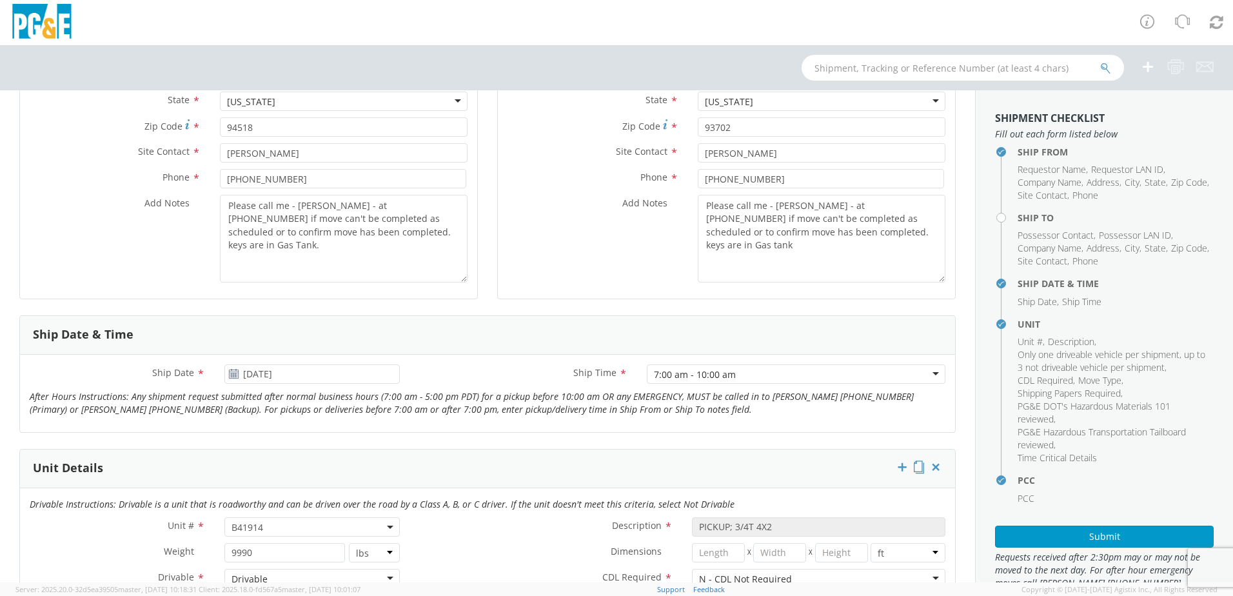
scroll to position [0, 0]
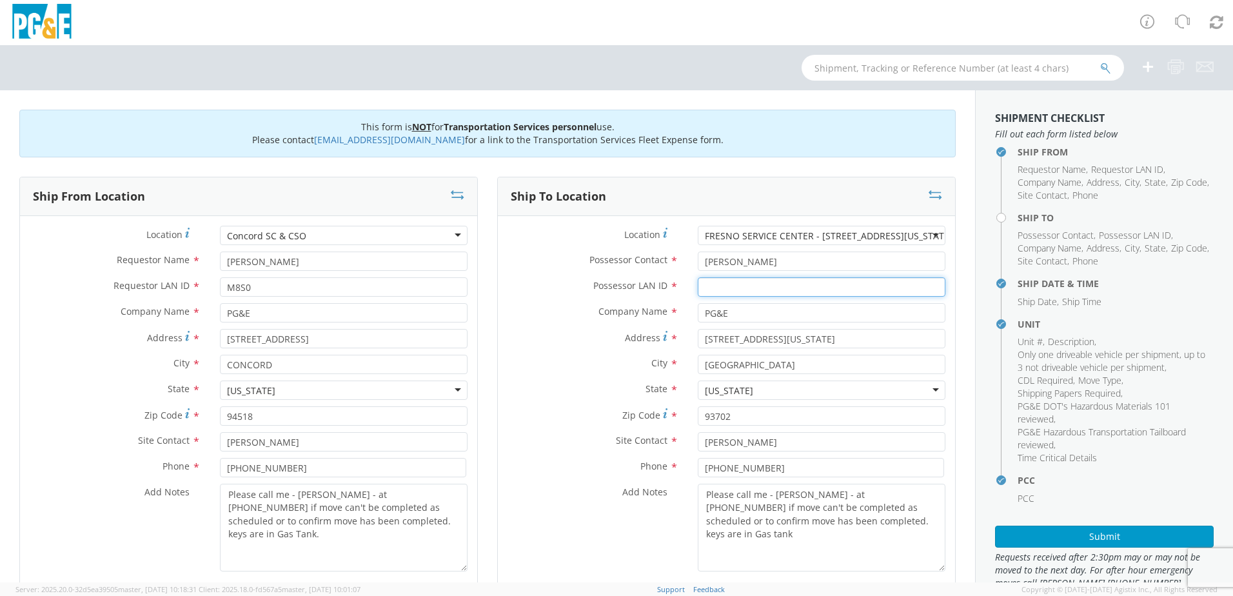
click at [728, 285] on input "Possessor LAN ID *" at bounding box center [822, 286] width 248 height 19
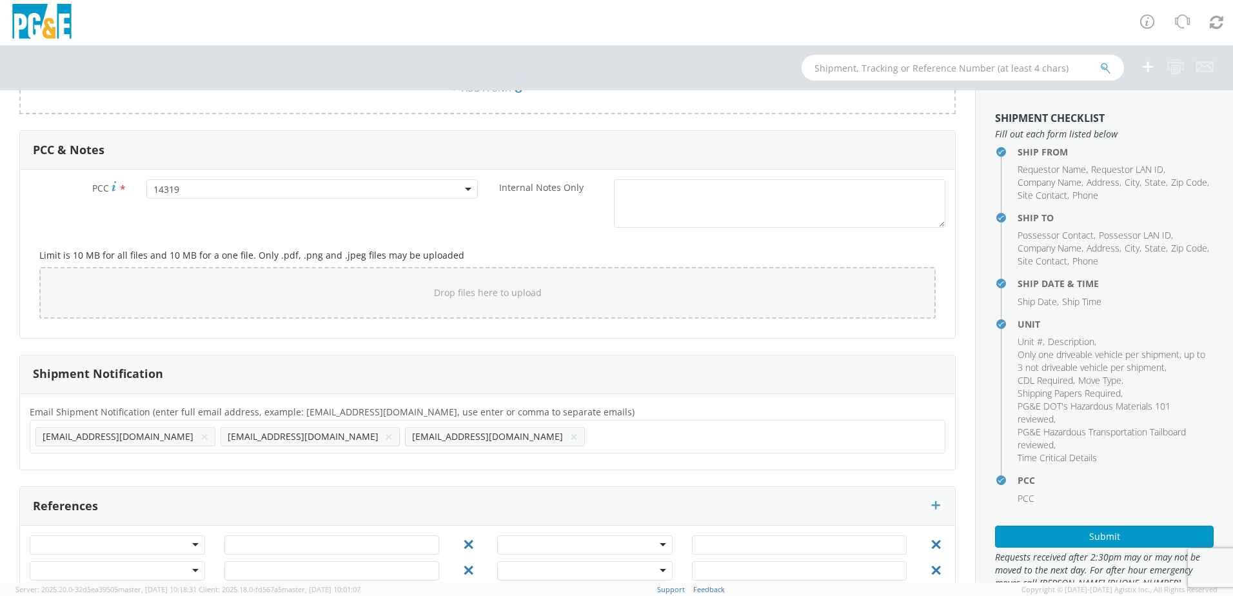
scroll to position [1063, 0]
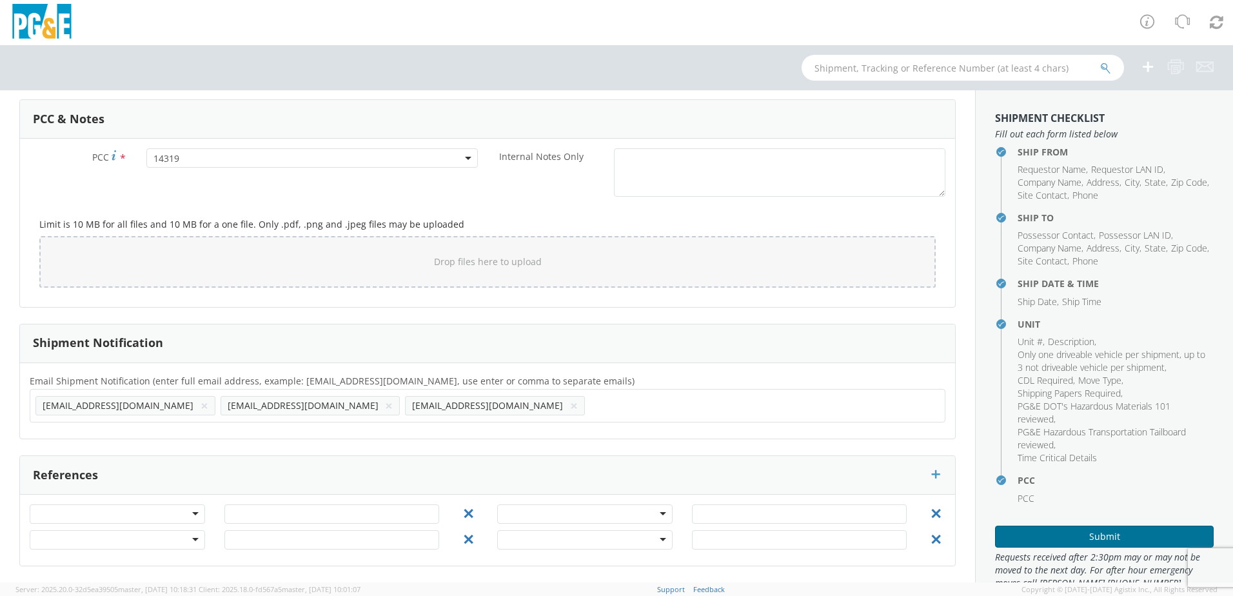
type input "M8S0"
click at [1097, 533] on button "Submit" at bounding box center [1104, 537] width 219 height 22
